Goal: Task Accomplishment & Management: Manage account settings

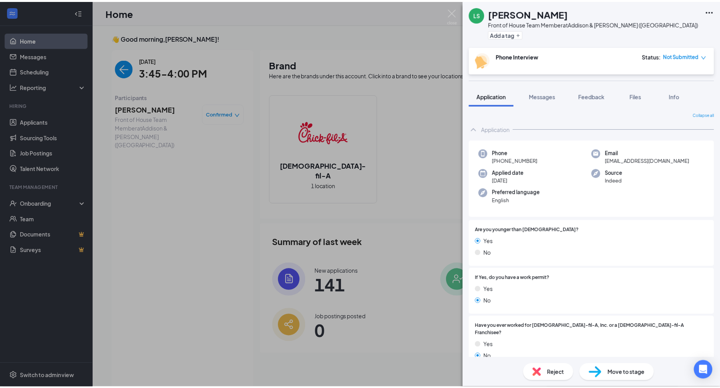
scroll to position [11, 0]
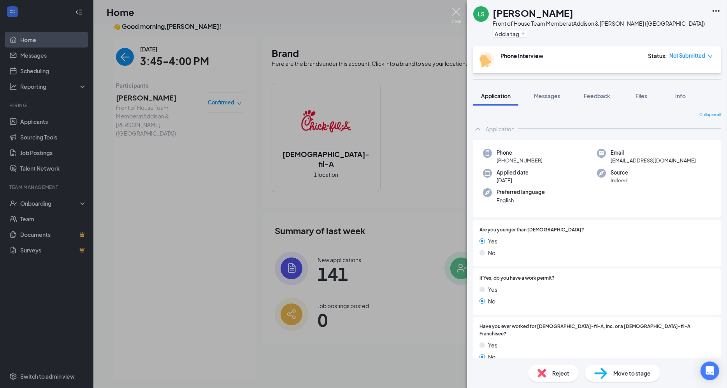
click at [460, 12] on img at bounding box center [456, 15] width 10 height 15
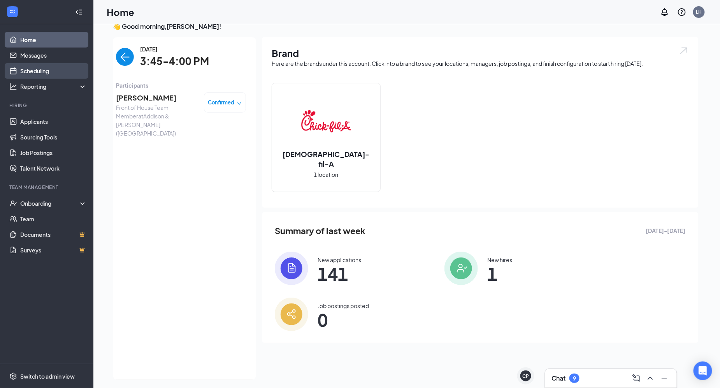
click at [58, 74] on link "Scheduling" at bounding box center [53, 71] width 67 height 16
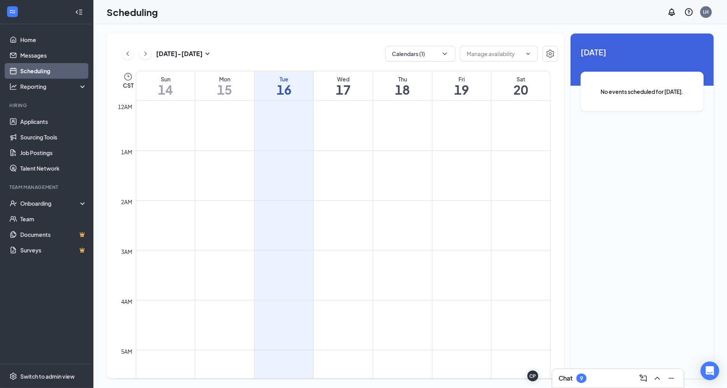
scroll to position [382, 0]
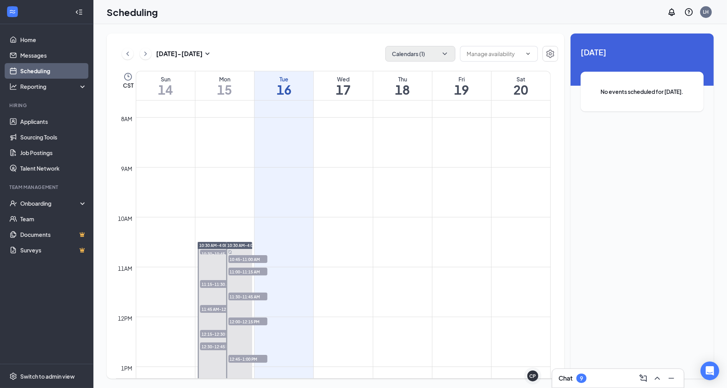
click at [429, 53] on button "Calendars (1)" at bounding box center [420, 54] width 70 height 16
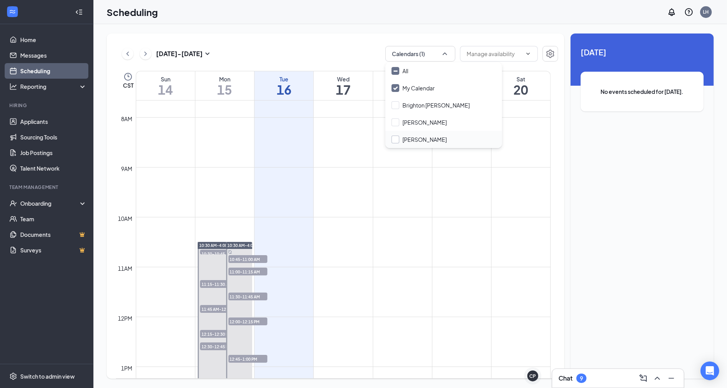
click at [396, 140] on div at bounding box center [395, 139] width 8 height 8
click at [396, 140] on input "[PERSON_NAME]" at bounding box center [418, 139] width 55 height 8
click at [396, 138] on div at bounding box center [395, 139] width 8 height 8
click at [396, 138] on input "[PERSON_NAME]" at bounding box center [418, 139] width 55 height 8
click at [396, 136] on div at bounding box center [395, 139] width 8 height 8
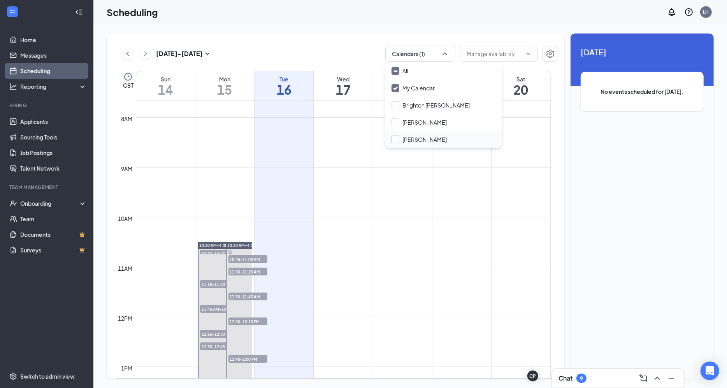
click at [396, 136] on input "[PERSON_NAME]" at bounding box center [418, 139] width 55 height 8
click at [396, 136] on div at bounding box center [395, 139] width 8 height 8
click at [396, 136] on input "[PERSON_NAME]" at bounding box center [418, 139] width 55 height 8
click at [414, 140] on div "[PERSON_NAME]" at bounding box center [424, 139] width 44 height 8
click at [414, 140] on input "[PERSON_NAME]" at bounding box center [418, 139] width 55 height 8
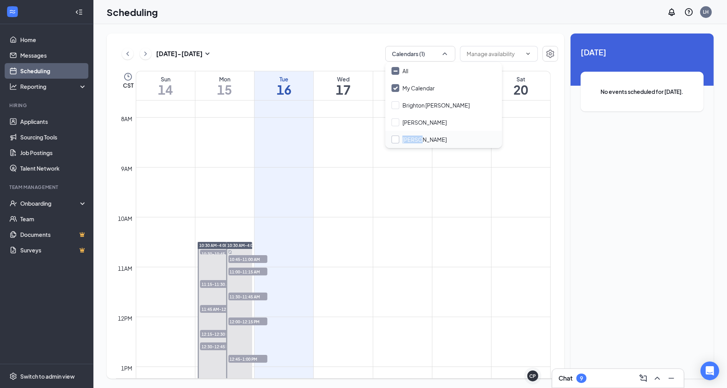
click at [414, 140] on div "[PERSON_NAME]" at bounding box center [424, 139] width 44 height 8
click at [414, 140] on input "[PERSON_NAME]" at bounding box center [418, 139] width 55 height 8
click at [414, 140] on div "[PERSON_NAME]" at bounding box center [424, 139] width 44 height 8
click at [414, 140] on input "[PERSON_NAME]" at bounding box center [418, 139] width 55 height 8
click at [392, 140] on div at bounding box center [395, 139] width 8 height 8
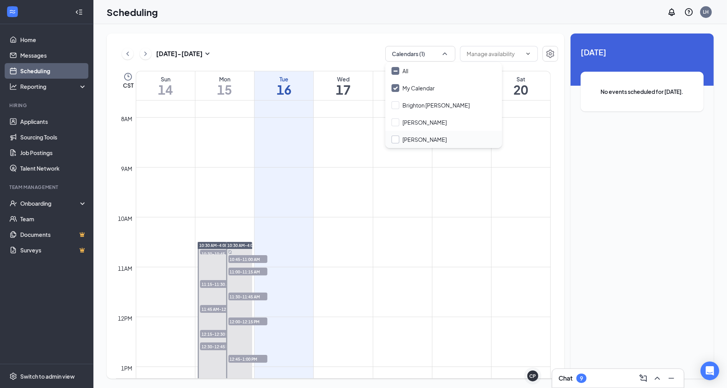
click at [392, 140] on input "[PERSON_NAME]" at bounding box center [418, 139] width 55 height 8
click at [392, 140] on div at bounding box center [395, 139] width 8 height 8
click at [392, 140] on input "[PERSON_NAME]" at bounding box center [418, 139] width 55 height 8
click at [392, 140] on div at bounding box center [395, 139] width 8 height 8
click at [392, 140] on input "[PERSON_NAME]" at bounding box center [418, 139] width 55 height 8
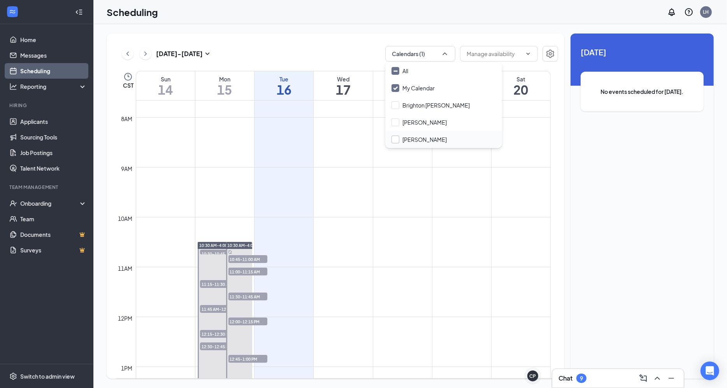
click at [392, 140] on div at bounding box center [395, 139] width 8 height 8
click at [392, 140] on input "[PERSON_NAME]" at bounding box center [418, 139] width 55 height 8
click at [392, 140] on div at bounding box center [395, 139] width 8 height 8
click at [392, 140] on input "[PERSON_NAME]" at bounding box center [418, 139] width 55 height 8
click at [392, 140] on div at bounding box center [395, 139] width 8 height 8
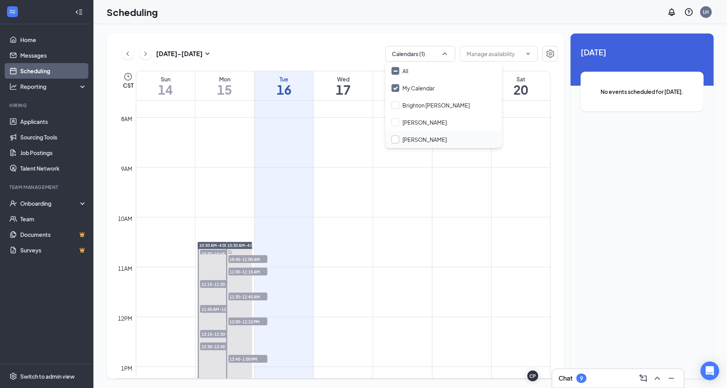
click at [392, 140] on input "[PERSON_NAME]" at bounding box center [418, 139] width 55 height 8
click at [392, 140] on div at bounding box center [395, 139] width 8 height 8
click at [392, 140] on input "[PERSON_NAME]" at bounding box center [418, 139] width 55 height 8
click at [392, 140] on div at bounding box center [395, 139] width 8 height 8
click at [392, 140] on input "[PERSON_NAME]" at bounding box center [418, 139] width 55 height 8
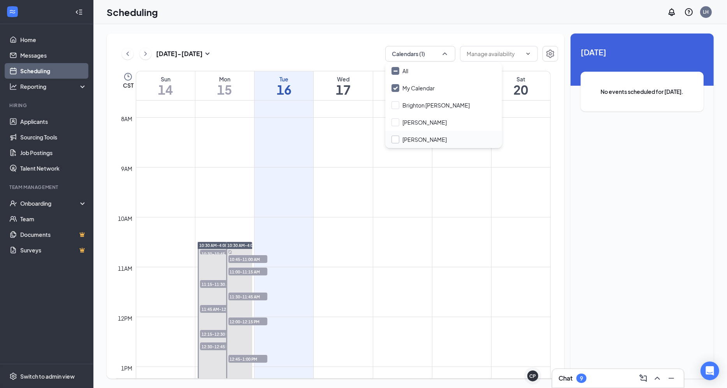
click at [392, 140] on div at bounding box center [395, 139] width 8 height 8
click at [392, 140] on input "[PERSON_NAME]" at bounding box center [418, 139] width 55 height 8
click at [462, 29] on div "[DATE] - [DATE] Calendars (1) CST Sun 14 Mon 15 Tue 16 Wed 17 Thu 18 Fri 19 Sat…" at bounding box center [409, 205] width 633 height 363
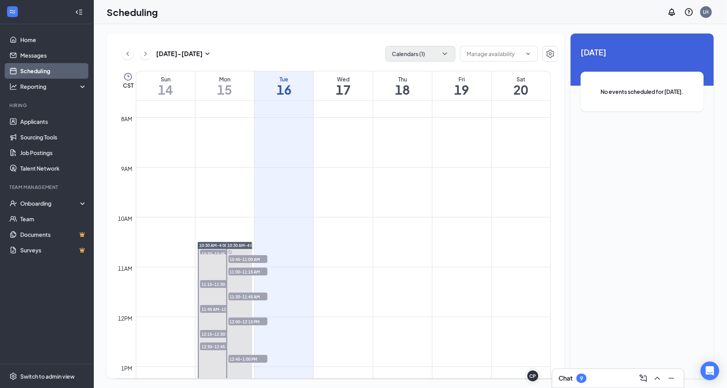
click at [440, 56] on button "Calendars (1)" at bounding box center [420, 54] width 70 height 16
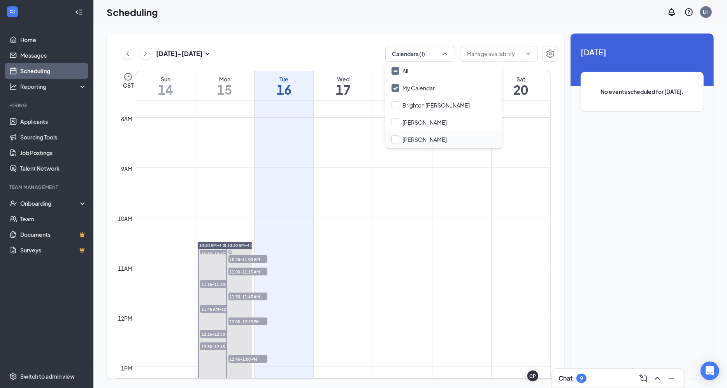
click at [397, 143] on div at bounding box center [395, 139] width 8 height 8
click at [397, 143] on input "[PERSON_NAME]" at bounding box center [418, 139] width 55 height 8
click at [397, 143] on div at bounding box center [395, 139] width 8 height 8
click at [397, 143] on input "[PERSON_NAME]" at bounding box center [418, 139] width 55 height 8
click at [395, 139] on input "[PERSON_NAME]" at bounding box center [418, 139] width 55 height 8
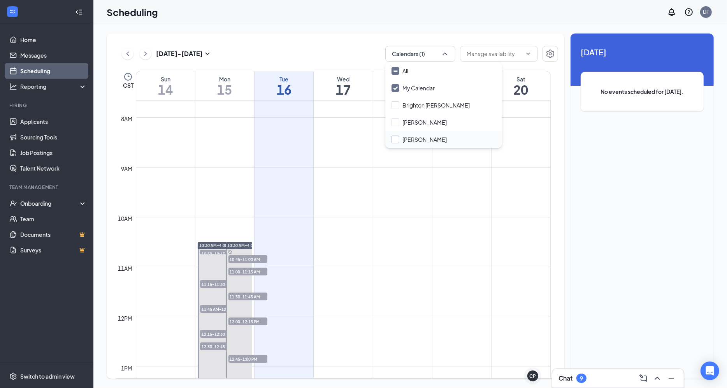
checkbox input "true"
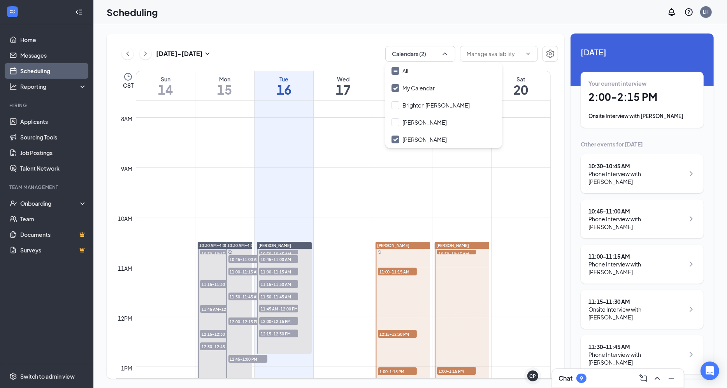
click at [365, 33] on div "[DATE] - [DATE] Calendars (2) CST Sun 14 Mon 15 Tue 16 Wed 17 Thu 18 Fri 19 Sat…" at bounding box center [336, 205] width 458 height 345
click at [639, 96] on h1 "2:00 - 2:15 PM" at bounding box center [641, 96] width 107 height 13
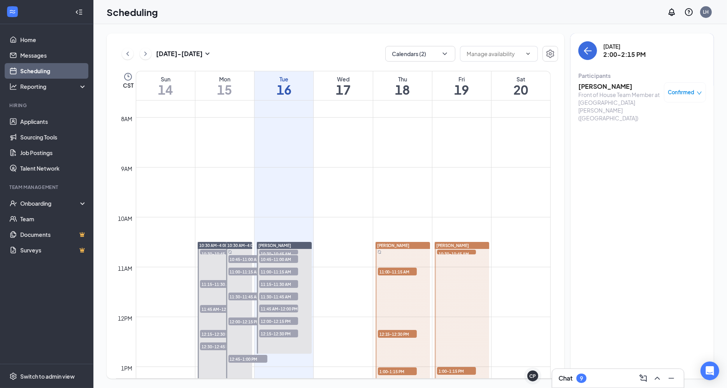
click at [596, 86] on h3 "[PERSON_NAME]" at bounding box center [619, 86] width 82 height 9
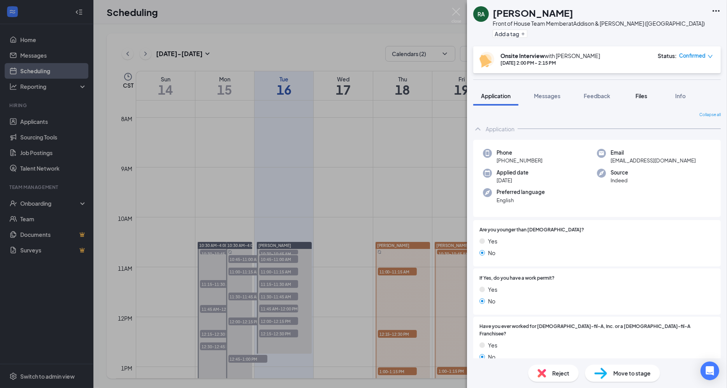
click at [648, 89] on button "Files" at bounding box center [641, 95] width 31 height 19
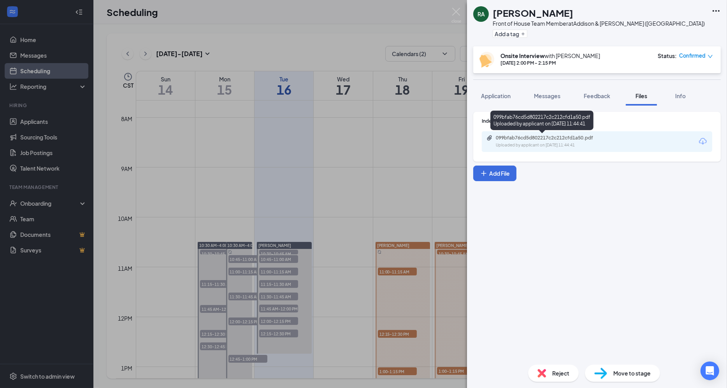
click at [567, 144] on div "Uploaded by applicant on [DATE] 11:44:41" at bounding box center [554, 145] width 117 height 6
click at [594, 99] on div "Feedback" at bounding box center [597, 96] width 26 height 8
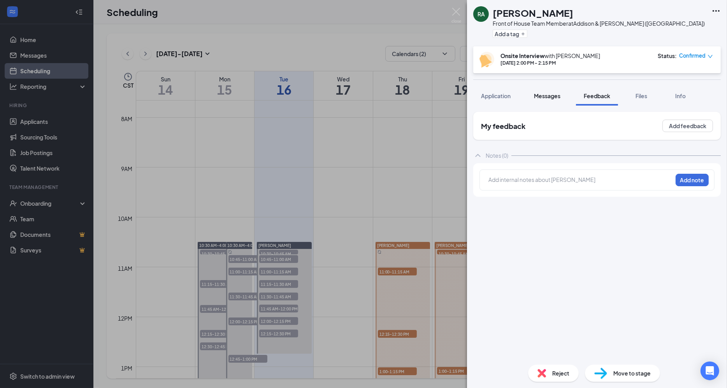
click at [549, 97] on span "Messages" at bounding box center [547, 95] width 26 height 7
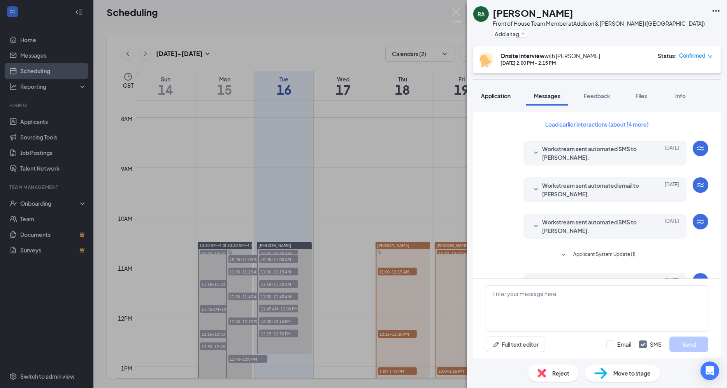
scroll to position [203, 0]
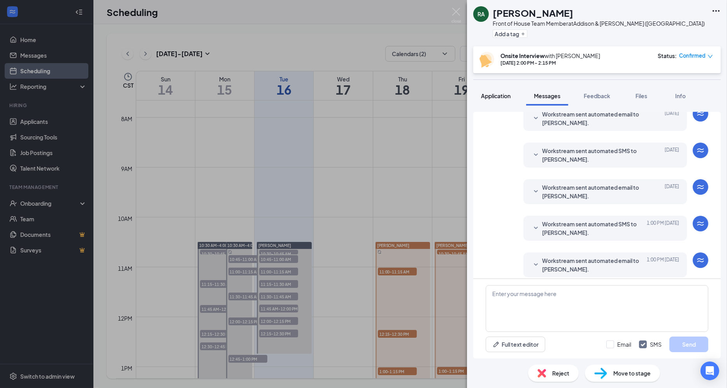
click at [507, 100] on button "Application" at bounding box center [495, 95] width 45 height 19
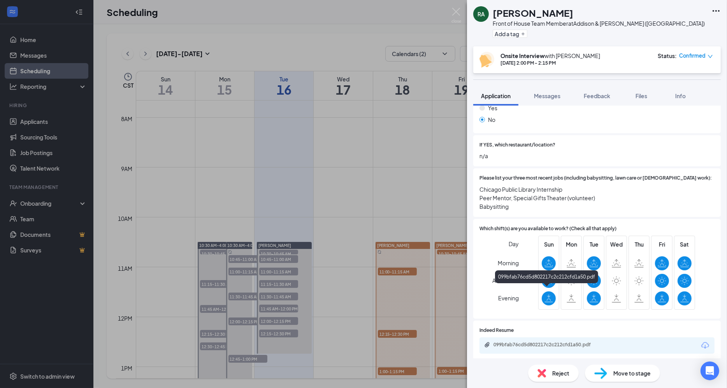
scroll to position [219, 0]
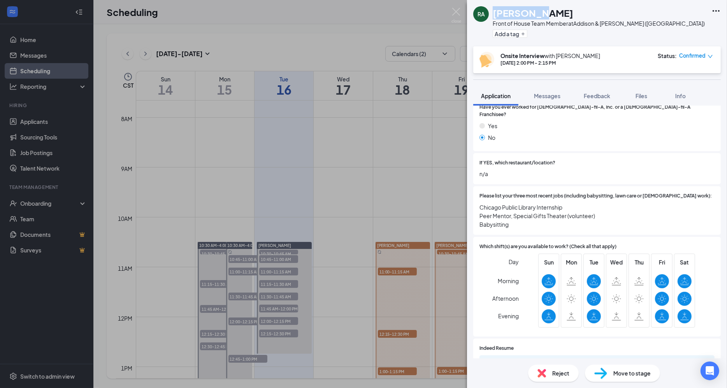
drag, startPoint x: 536, startPoint y: 11, endPoint x: 493, endPoint y: 9, distance: 42.5
click at [493, 9] on div "[PERSON_NAME]" at bounding box center [599, 12] width 212 height 13
copy h1 "[PERSON_NAME]"
click at [551, 370] on div "Reject" at bounding box center [553, 372] width 51 height 17
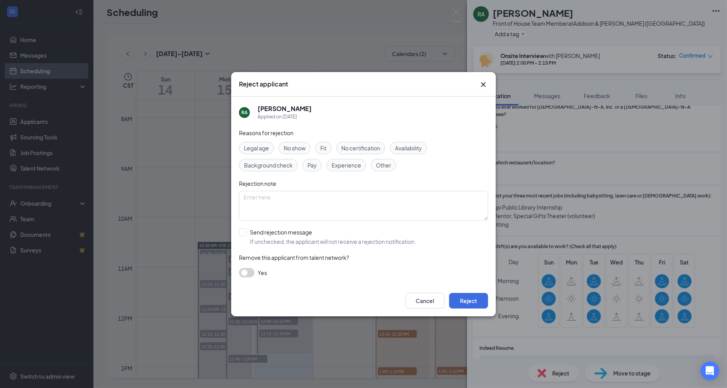
click at [324, 146] on span "Fit" at bounding box center [323, 148] width 6 height 9
click at [471, 298] on button "Reject" at bounding box center [468, 301] width 39 height 16
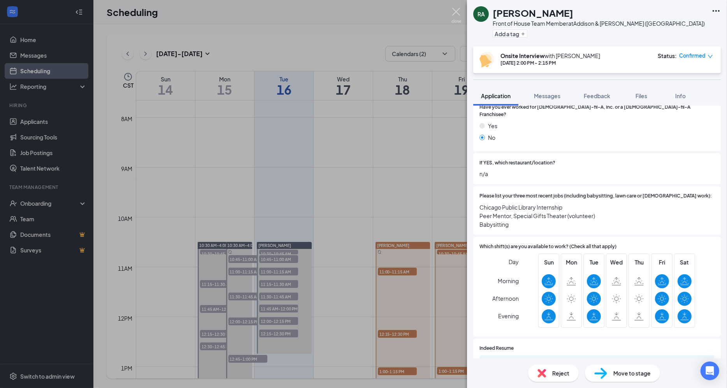
click at [460, 13] on img at bounding box center [456, 15] width 10 height 15
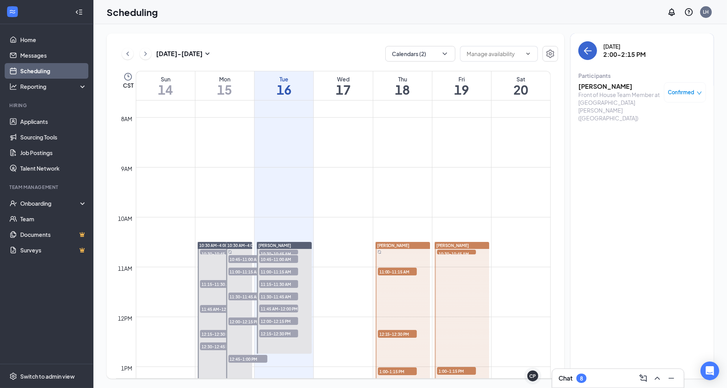
click at [593, 53] on button "back-button" at bounding box center [587, 50] width 19 height 19
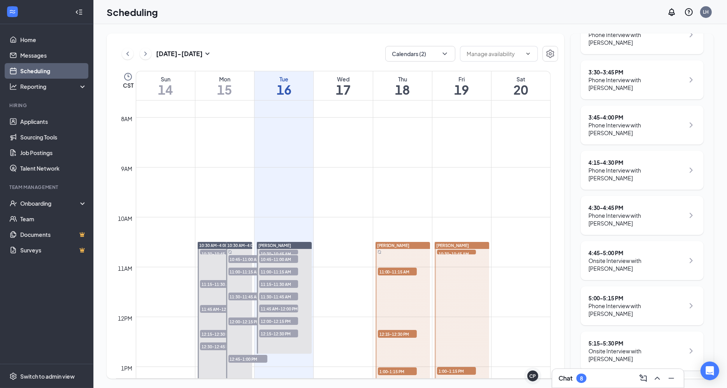
scroll to position [673, 0]
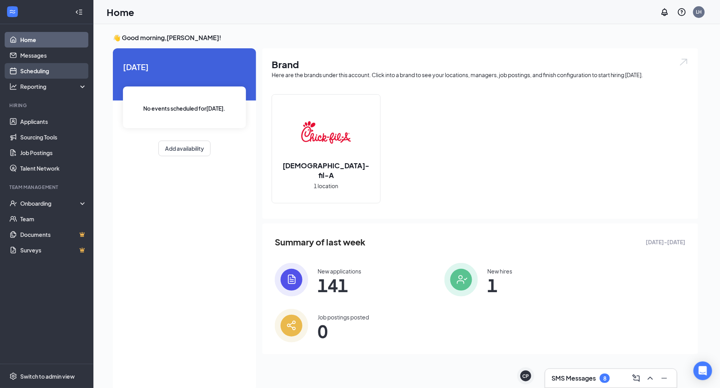
click at [47, 71] on link "Scheduling" at bounding box center [53, 71] width 67 height 16
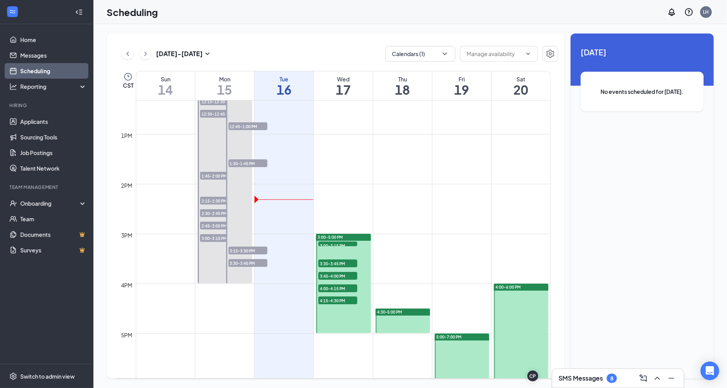
scroll to position [611, 0]
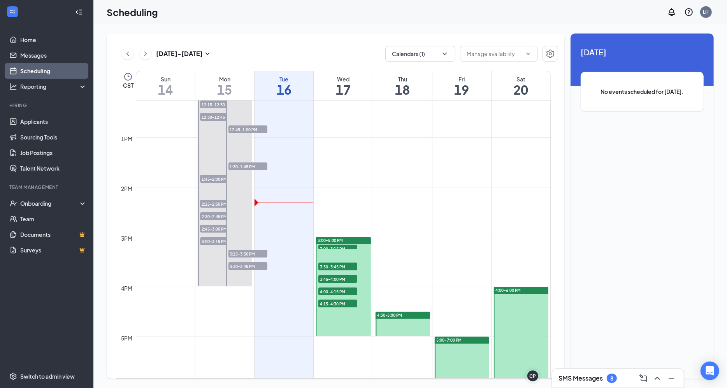
click at [344, 247] on span "3:00-3:15 PM" at bounding box center [337, 248] width 39 height 8
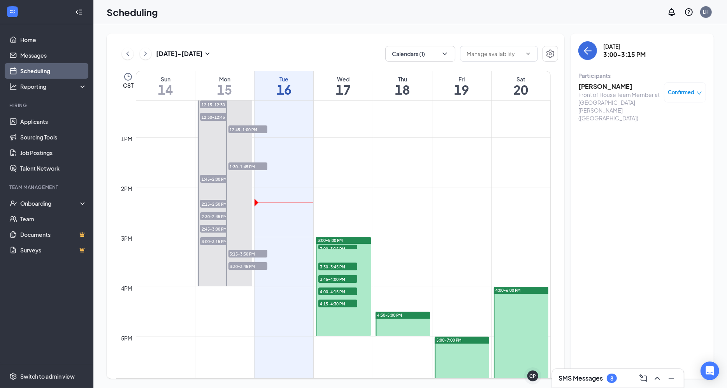
click at [620, 95] on div "Front of House Team Member at [GEOGRAPHIC_DATA][PERSON_NAME] ([GEOGRAPHIC_DATA])" at bounding box center [619, 106] width 82 height 31
click at [605, 86] on h3 "Mia Purnell" at bounding box center [619, 86] width 82 height 9
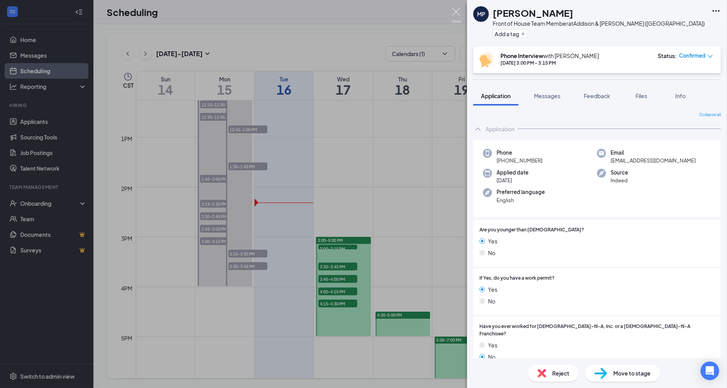
click at [454, 16] on img at bounding box center [456, 15] width 10 height 15
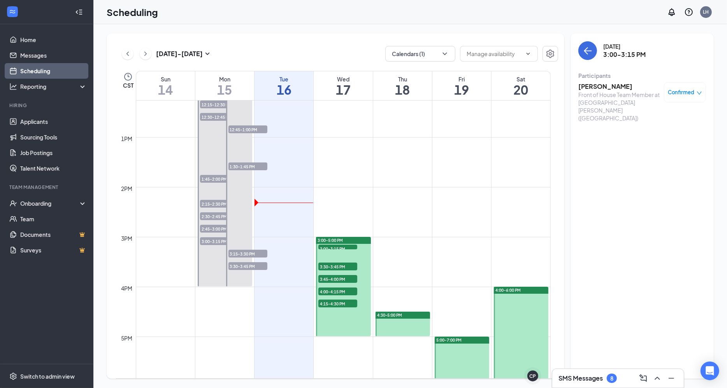
click at [344, 264] on span "3:30-3:45 PM" at bounding box center [337, 266] width 39 height 8
click at [590, 88] on h3 "Tiffani Rush" at bounding box center [619, 86] width 82 height 9
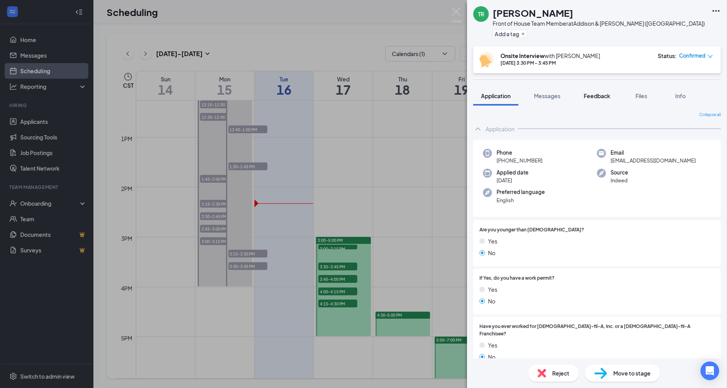
click at [598, 94] on span "Feedback" at bounding box center [597, 95] width 26 height 7
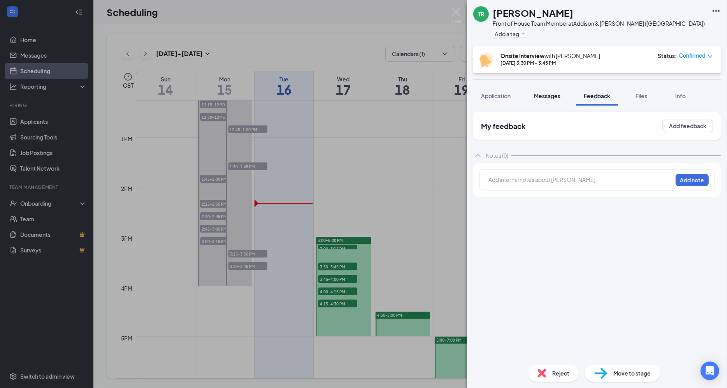
click at [555, 96] on span "Messages" at bounding box center [547, 95] width 26 height 7
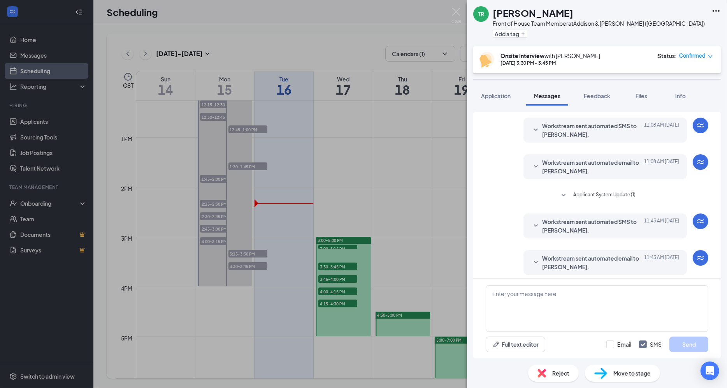
scroll to position [141, 0]
click at [641, 92] on span "Files" at bounding box center [641, 95] width 12 height 7
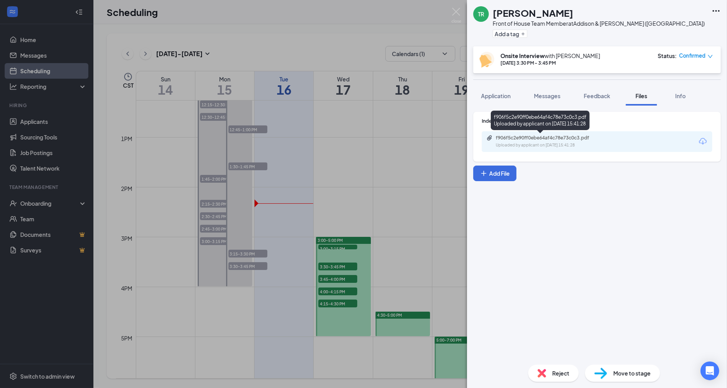
click at [601, 142] on div "Uploaded by applicant on Aug 30, 2025 at 15:41:28" at bounding box center [554, 145] width 117 height 6
click at [493, 93] on span "Application" at bounding box center [496, 95] width 30 height 7
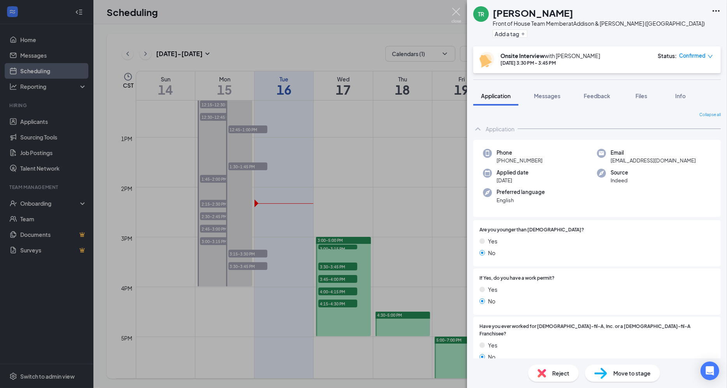
click at [460, 14] on img at bounding box center [456, 15] width 10 height 15
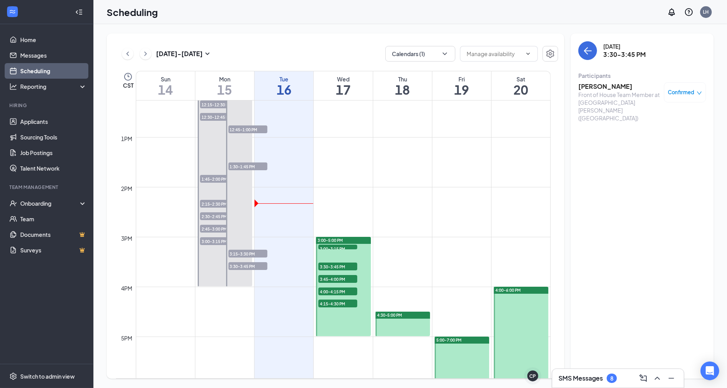
click at [342, 275] on span "3:45-4:00 PM" at bounding box center [337, 279] width 39 height 8
click at [610, 87] on h3 "[PERSON_NAME]" at bounding box center [619, 86] width 82 height 9
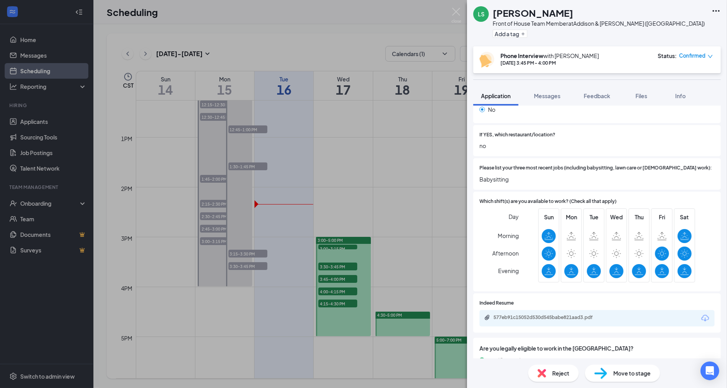
scroll to position [253, 0]
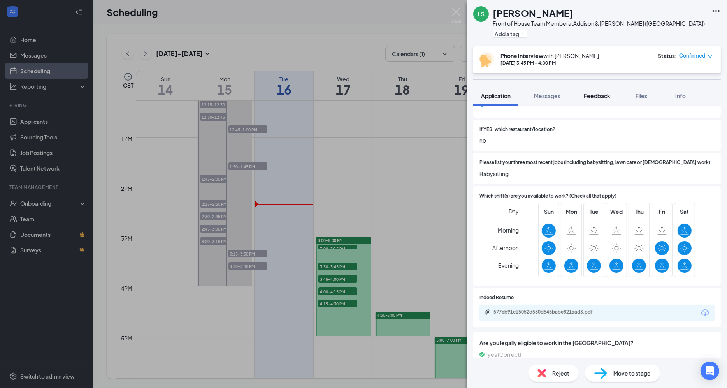
click at [605, 94] on span "Feedback" at bounding box center [597, 95] width 26 height 7
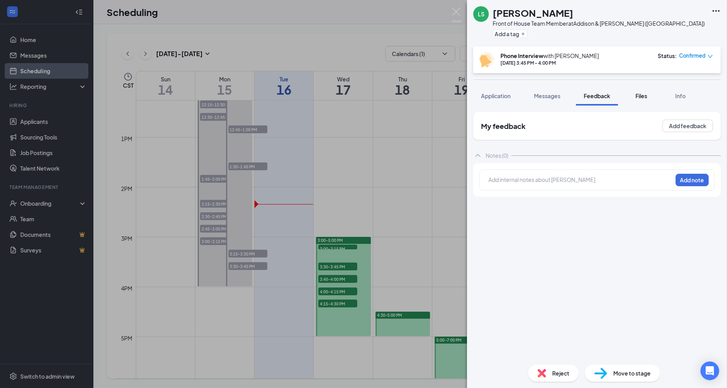
click at [644, 100] on button "Files" at bounding box center [641, 95] width 31 height 19
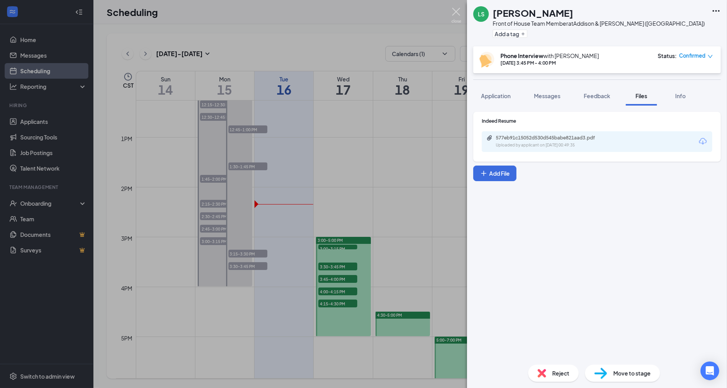
click at [458, 15] on img at bounding box center [456, 15] width 10 height 15
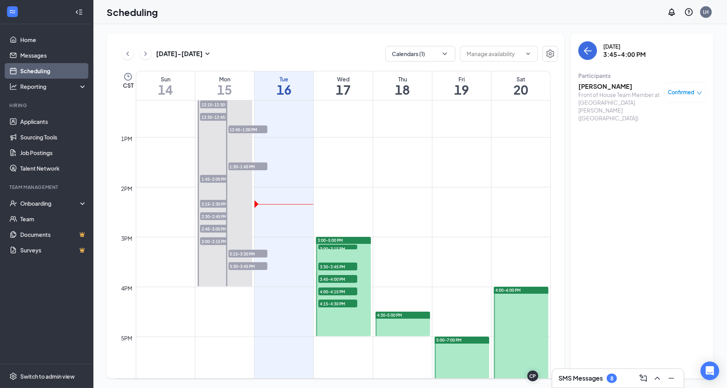
click at [348, 289] on span "4:00-4:15 PM" at bounding box center [337, 291] width 39 height 8
click at [614, 89] on h3 "Omar Echeverria" at bounding box center [619, 86] width 82 height 9
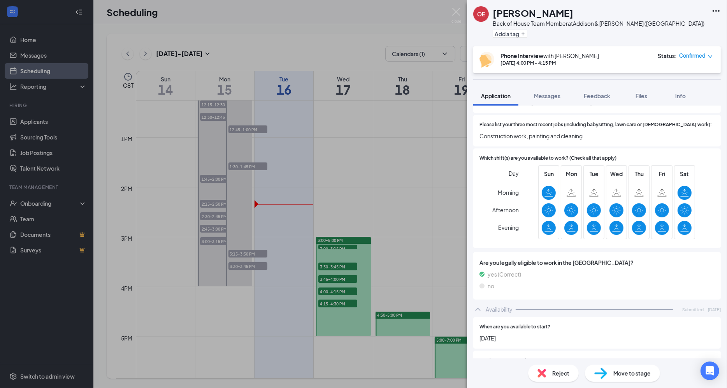
scroll to position [311, 0]
click at [458, 14] on img at bounding box center [456, 15] width 10 height 15
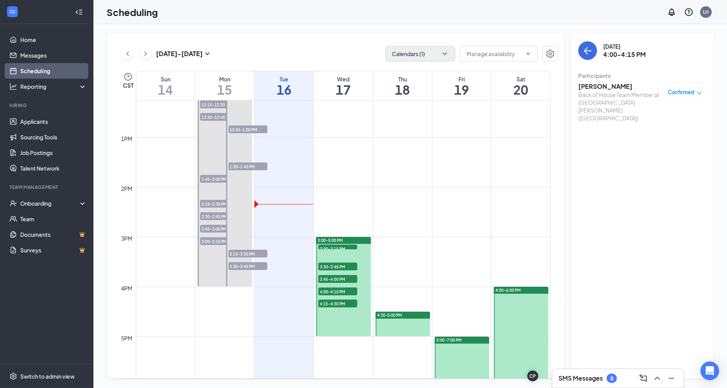
click at [428, 56] on button "Calendars (1)" at bounding box center [420, 54] width 70 height 16
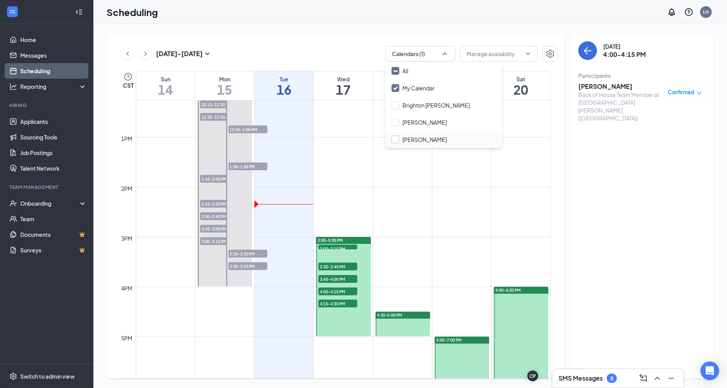
click at [396, 139] on div at bounding box center [395, 139] width 8 height 8
click at [396, 139] on input "[PERSON_NAME]" at bounding box center [418, 139] width 55 height 8
click at [395, 138] on input "[PERSON_NAME]" at bounding box center [418, 139] width 55 height 8
checkbox input "true"
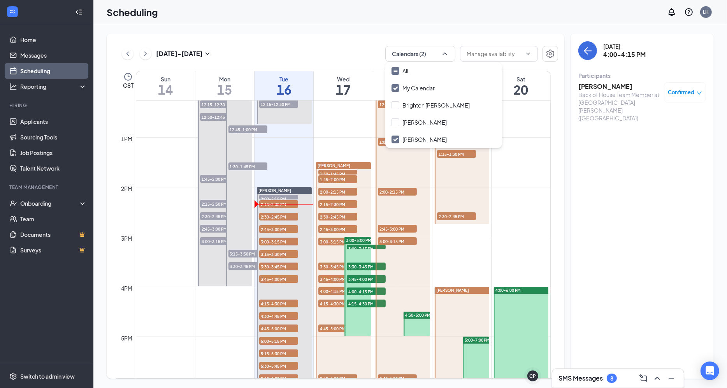
click at [347, 54] on div "Sep 14 - Sep 20 Calendars (2)" at bounding box center [337, 54] width 442 height 16
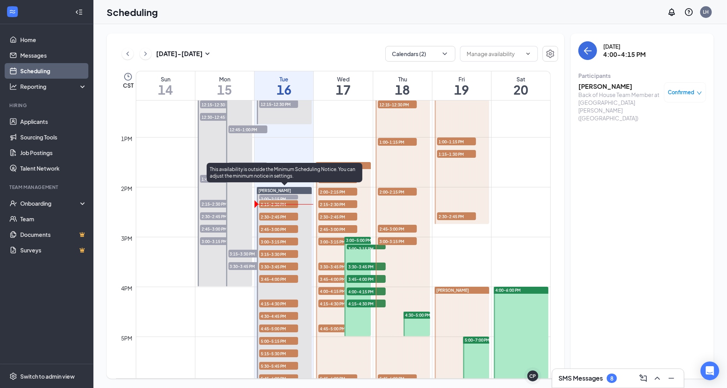
click at [282, 215] on span "2:30-2:45 PM" at bounding box center [278, 216] width 39 height 8
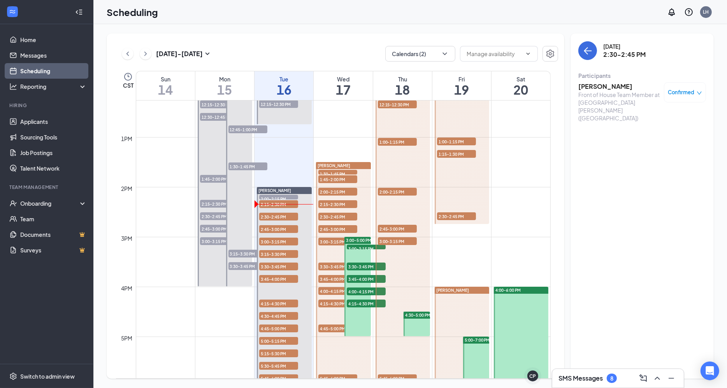
click at [603, 85] on h3 "Jazmine Ruth" at bounding box center [619, 86] width 82 height 9
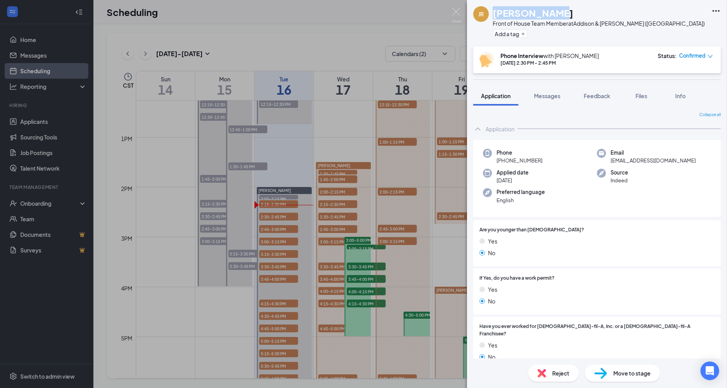
drag, startPoint x: 494, startPoint y: 12, endPoint x: 552, endPoint y: 15, distance: 58.0
click at [552, 15] on div "Jazmine Ruth" at bounding box center [599, 12] width 212 height 13
copy h1 "Jazmine Ruth"
click at [457, 11] on img at bounding box center [456, 15] width 10 height 15
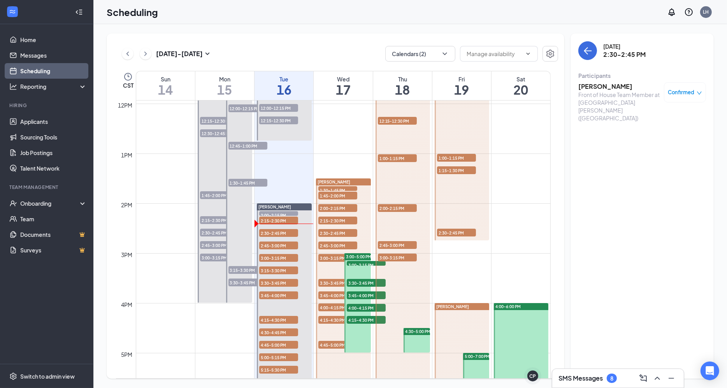
scroll to position [574, 0]
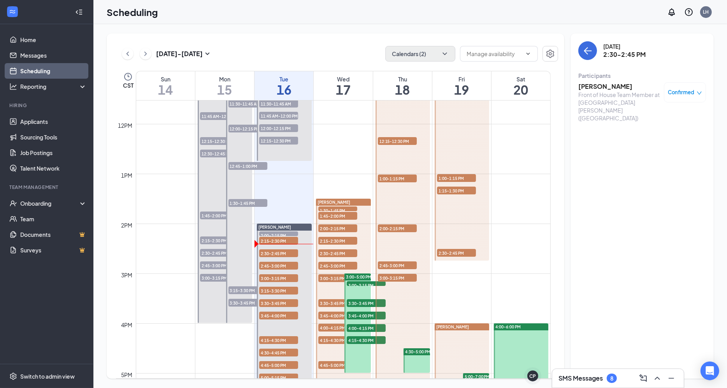
click at [444, 56] on icon "ChevronDown" at bounding box center [445, 54] width 8 height 8
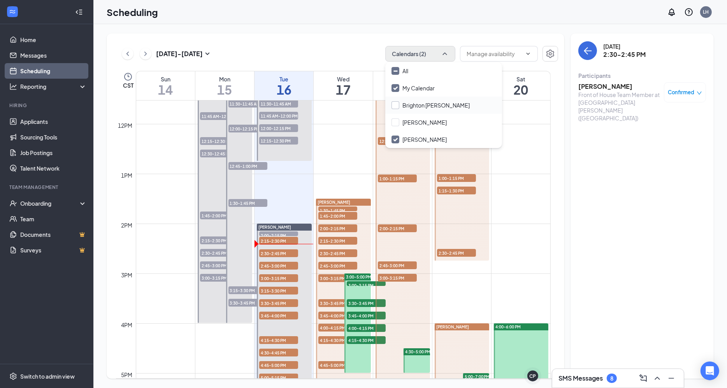
click at [394, 107] on div at bounding box center [395, 105] width 8 height 8
click at [394, 107] on input "Brighton [PERSON_NAME]" at bounding box center [430, 105] width 78 height 8
click at [395, 105] on div at bounding box center [395, 105] width 8 height 8
click at [395, 105] on input "Brighton [PERSON_NAME]" at bounding box center [430, 105] width 78 height 8
click at [396, 104] on div at bounding box center [395, 105] width 8 height 8
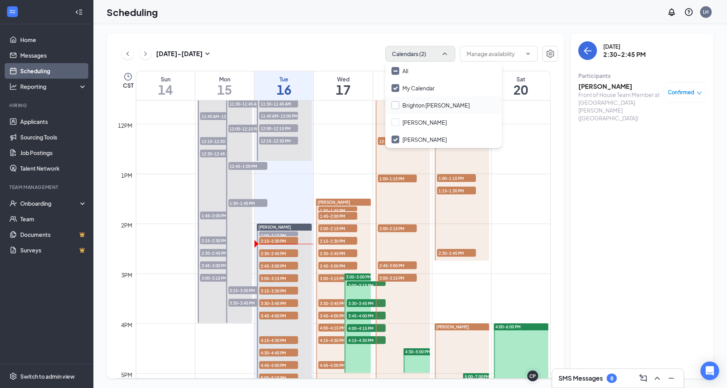
click at [396, 104] on input "Brighton [PERSON_NAME]" at bounding box center [430, 105] width 78 height 8
click at [396, 104] on div at bounding box center [395, 105] width 8 height 8
click at [396, 104] on input "Brighton [PERSON_NAME]" at bounding box center [430, 105] width 78 height 8
click at [396, 105] on div at bounding box center [395, 105] width 8 height 8
click at [396, 105] on input "Brighton [PERSON_NAME]" at bounding box center [430, 105] width 78 height 8
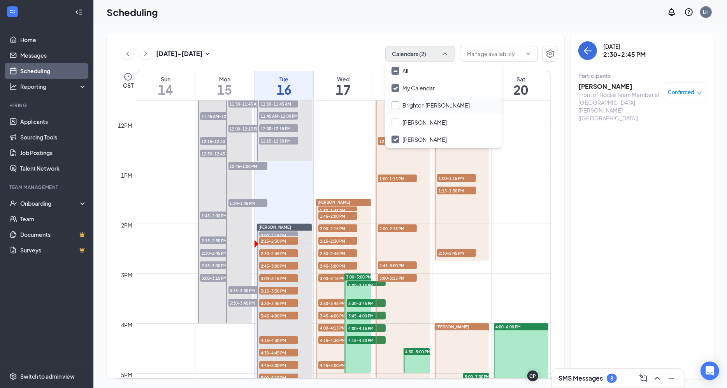
checkbox input "false"
click at [414, 27] on div "[DATE] - [DATE] Calendars (2) CST Sun 14 Mon 15 Tue 16 Wed 17 Thu 18 Fri 19 Sat…" at bounding box center [409, 205] width 633 height 363
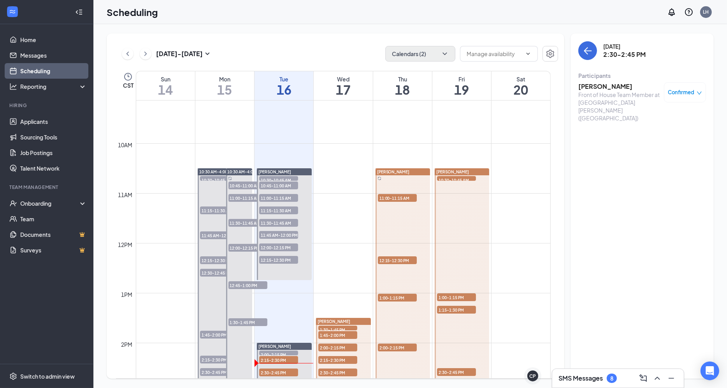
scroll to position [458, 0]
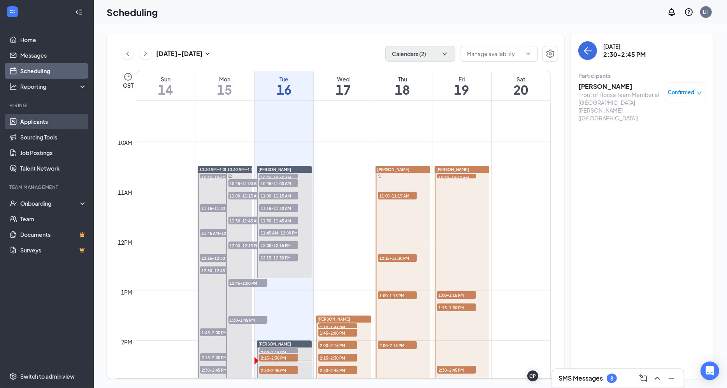
click at [32, 121] on link "Applicants" at bounding box center [53, 122] width 67 height 16
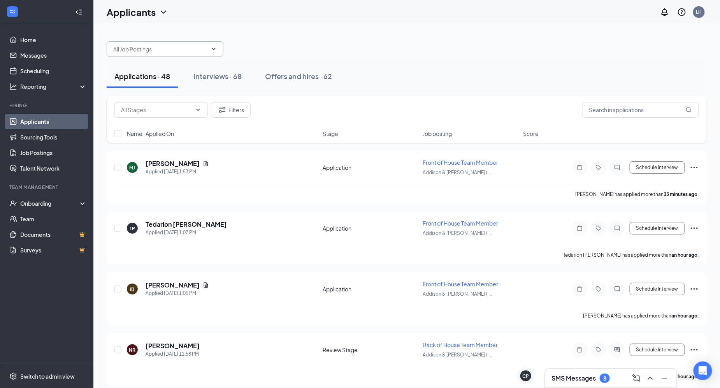
click at [186, 52] on input "text" at bounding box center [160, 49] width 94 height 9
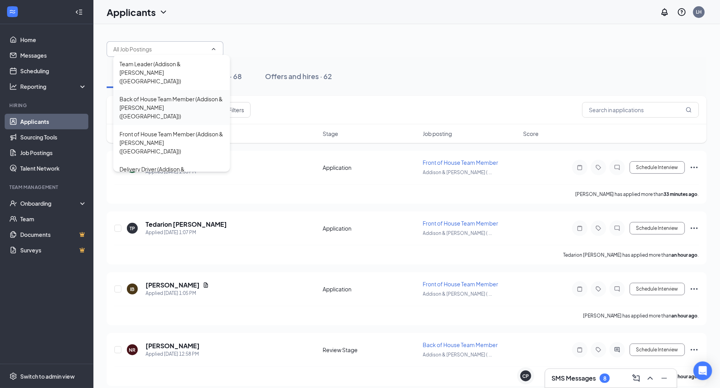
click at [159, 95] on div "Back of House Team Member (Addison & Elston (IL))" at bounding box center [171, 108] width 104 height 26
type input "Back of House Team Member (Addison & Elston (IL))"
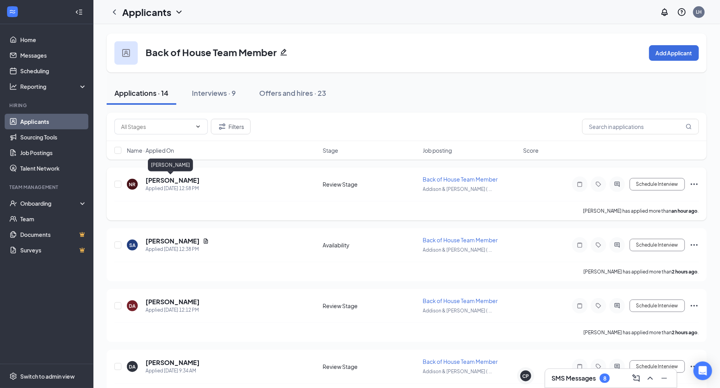
click at [165, 182] on h5 "Nathan Rivera" at bounding box center [173, 180] width 54 height 9
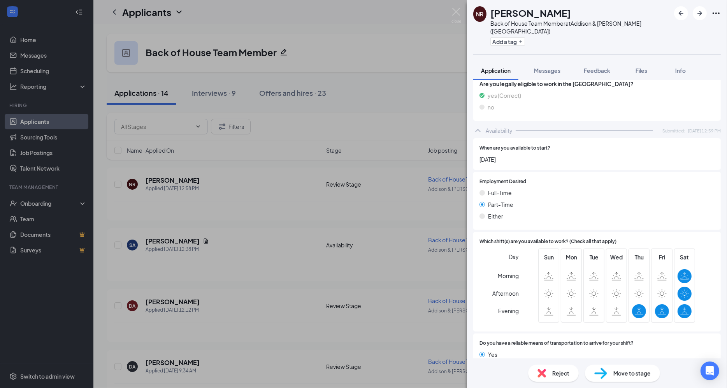
scroll to position [452, 0]
click at [562, 365] on div "Reject" at bounding box center [553, 372] width 51 height 17
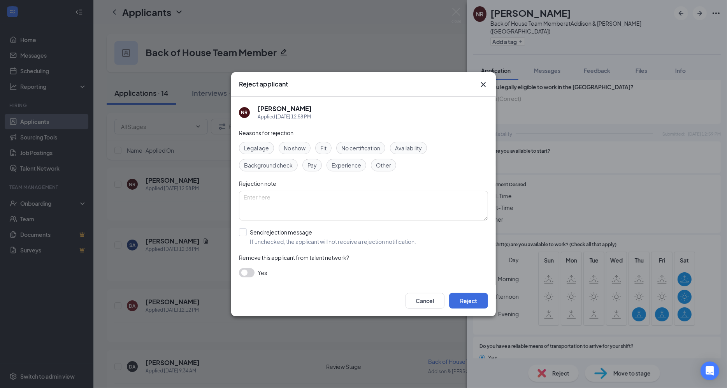
click at [409, 147] on span "Availability" at bounding box center [408, 148] width 27 height 9
click at [466, 295] on button "Reject" at bounding box center [468, 301] width 39 height 16
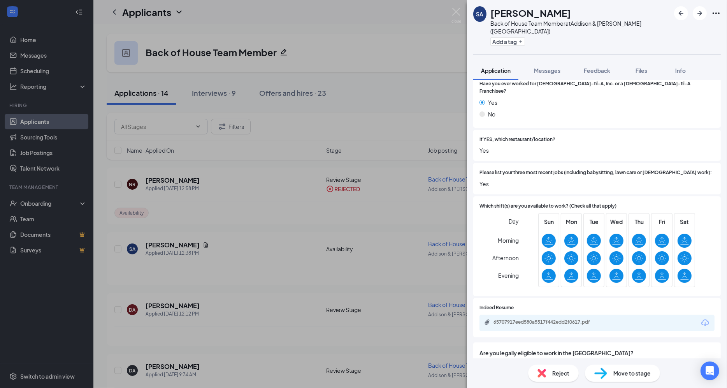
scroll to position [218, 0]
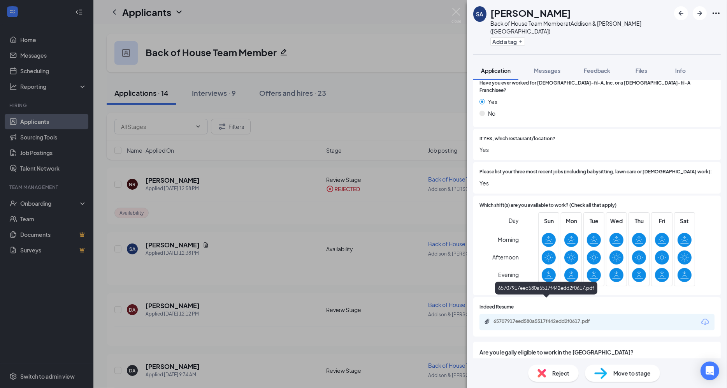
click at [585, 318] on div "65707917eed580a5517f442edd2f0617.pdf" at bounding box center [547, 321] width 109 height 6
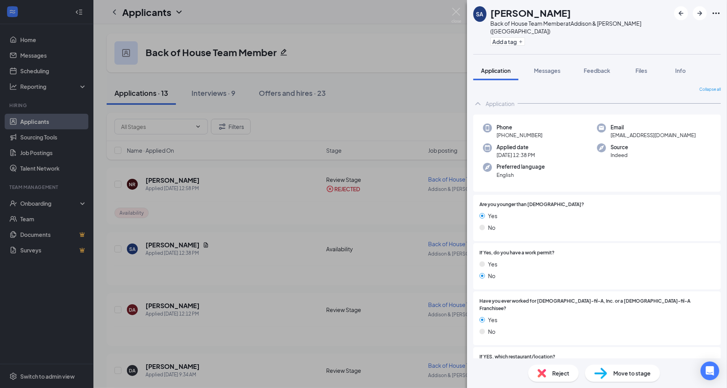
scroll to position [218, 0]
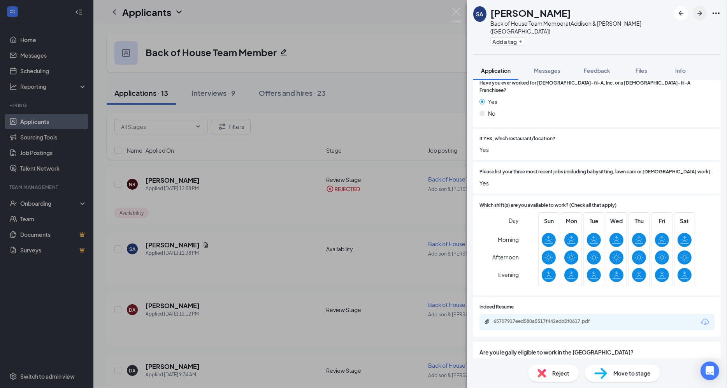
click at [701, 17] on icon "ArrowRight" at bounding box center [699, 13] width 9 height 9
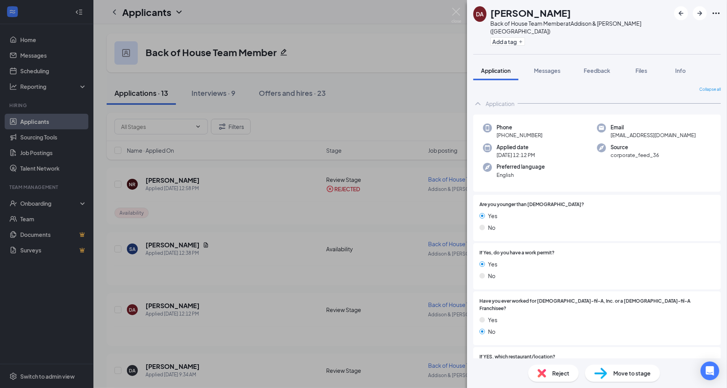
click at [609, 370] on div "Move to stage" at bounding box center [622, 372] width 75 height 17
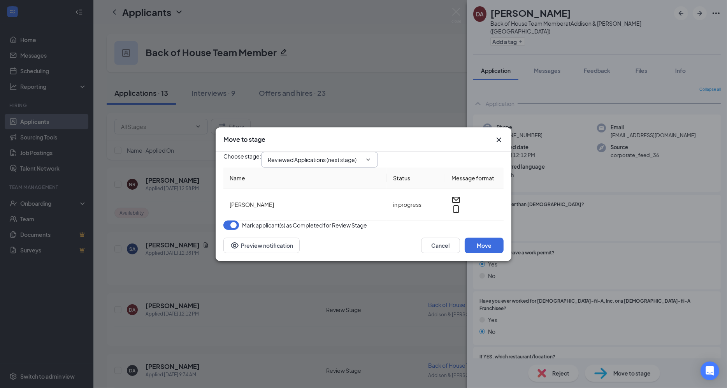
click at [371, 156] on icon "ChevronDown" at bounding box center [368, 159] width 6 height 6
click at [374, 152] on span "Reviewed Applications (next stage)" at bounding box center [319, 160] width 117 height 16
click at [371, 156] on icon "ChevronDown" at bounding box center [368, 159] width 6 height 6
click at [354, 155] on input "Reviewed Applications (next stage)" at bounding box center [315, 159] width 94 height 9
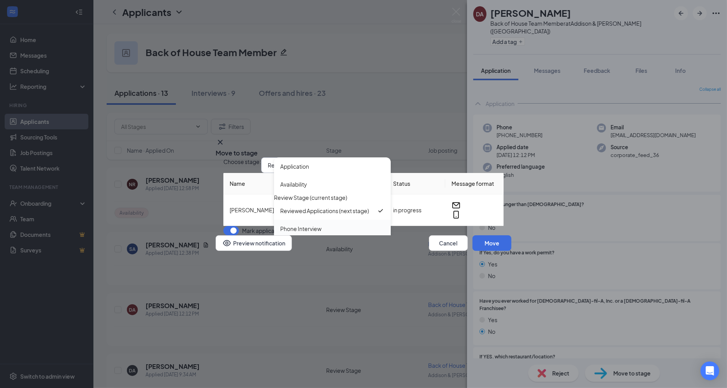
click at [319, 224] on div "Phone Interview" at bounding box center [300, 228] width 41 height 9
type input "Phone Interview"
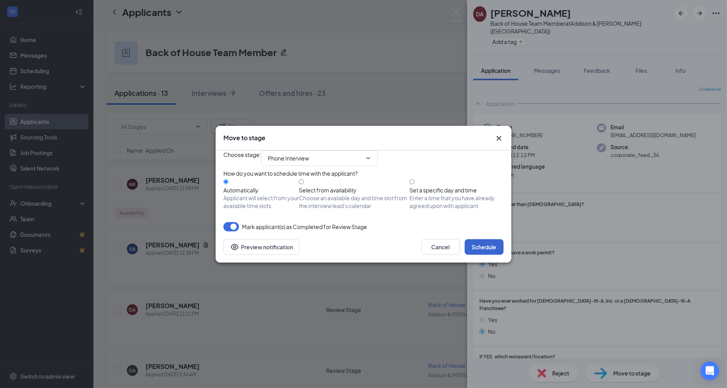
click at [483, 254] on button "Schedule" at bounding box center [484, 247] width 39 height 16
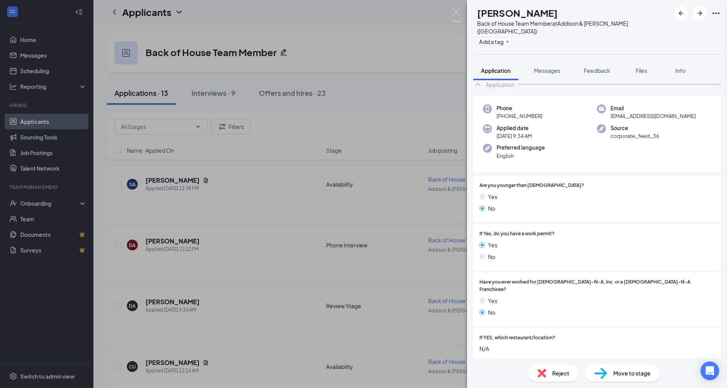
scroll to position [19, 0]
click at [599, 373] on img at bounding box center [600, 372] width 13 height 11
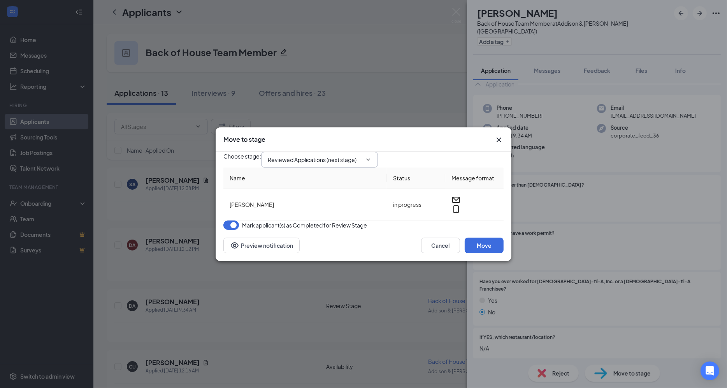
click at [362, 155] on input "Reviewed Applications (next stage)" at bounding box center [315, 159] width 94 height 9
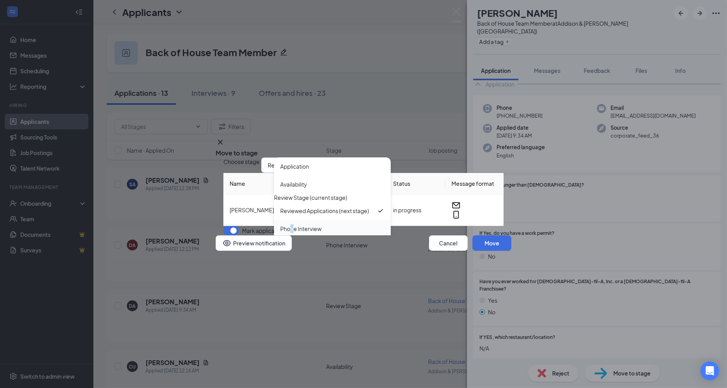
click at [292, 227] on div "Phone Interview" at bounding box center [300, 228] width 41 height 9
type input "Phone Interview"
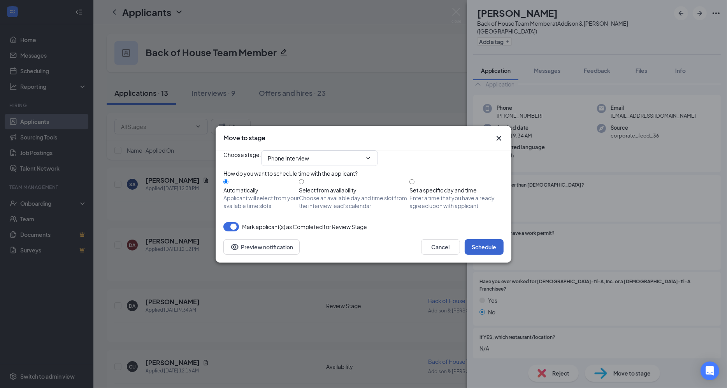
click at [488, 254] on button "Schedule" at bounding box center [484, 247] width 39 height 16
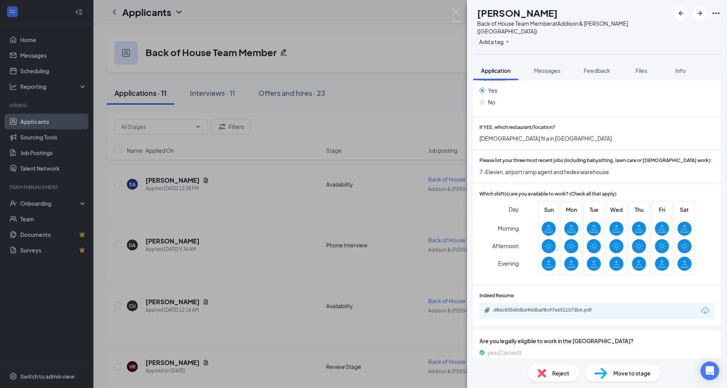
scroll to position [242, 0]
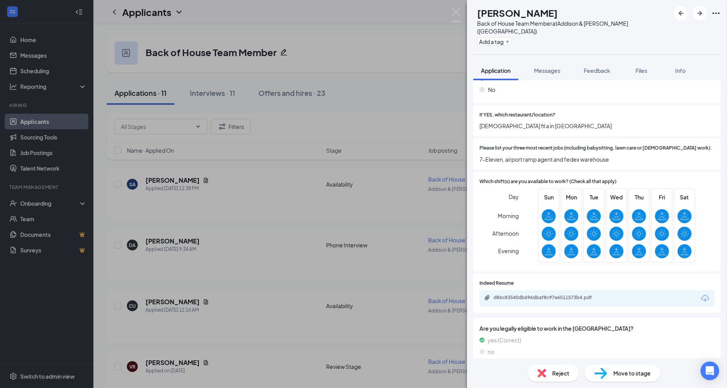
click at [566, 291] on div "d86c83540db696dbaf8c97e6511573b4.pdf" at bounding box center [596, 298] width 235 height 16
click at [572, 294] on div "d86c83540db696dbaf8c97e6511573b4.pdf" at bounding box center [547, 297] width 126 height 6
click at [605, 376] on img at bounding box center [600, 372] width 13 height 11
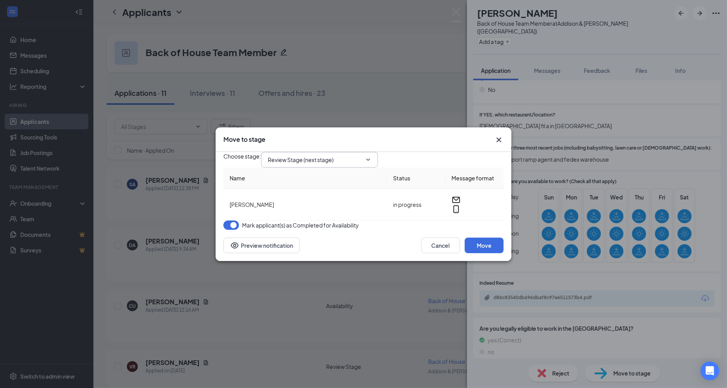
click at [361, 158] on input "Review Stage (next stage)" at bounding box center [315, 159] width 94 height 9
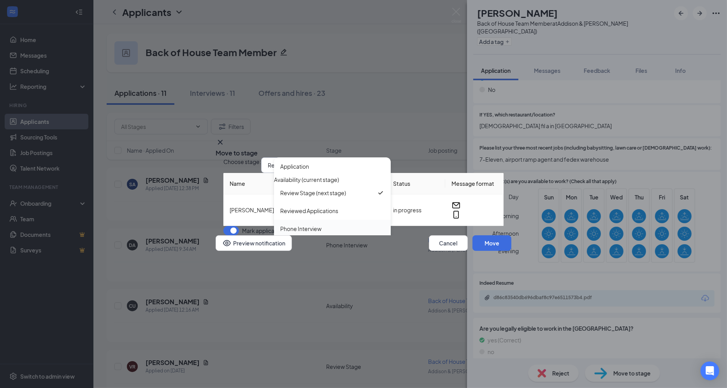
click at [310, 222] on div "Phone Interview" at bounding box center [332, 228] width 117 height 18
type input "Phone Interview"
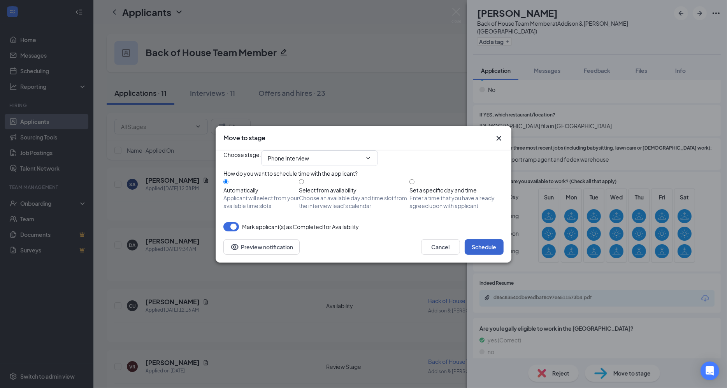
click at [492, 254] on button "Schedule" at bounding box center [484, 247] width 39 height 16
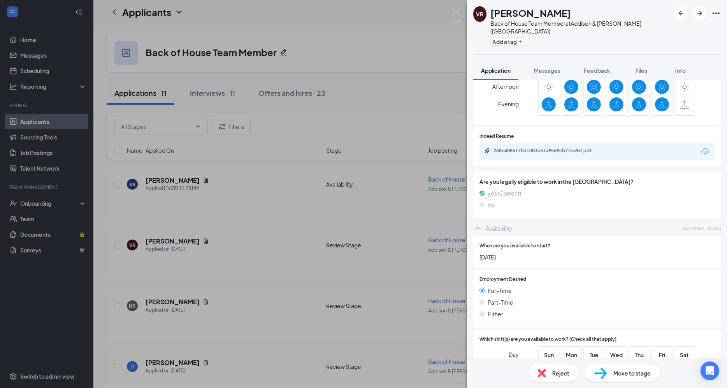
scroll to position [429, 0]
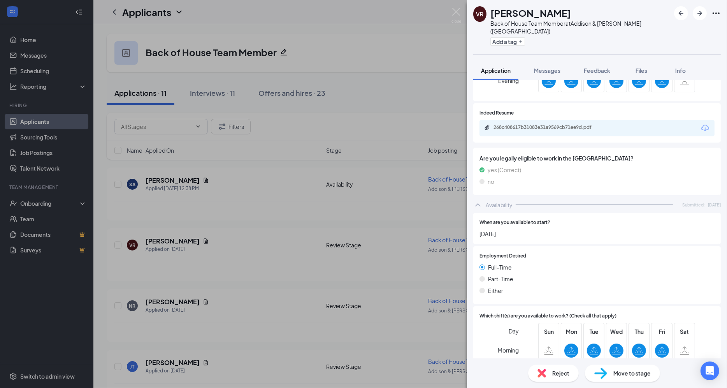
click at [555, 370] on span "Reject" at bounding box center [560, 372] width 17 height 9
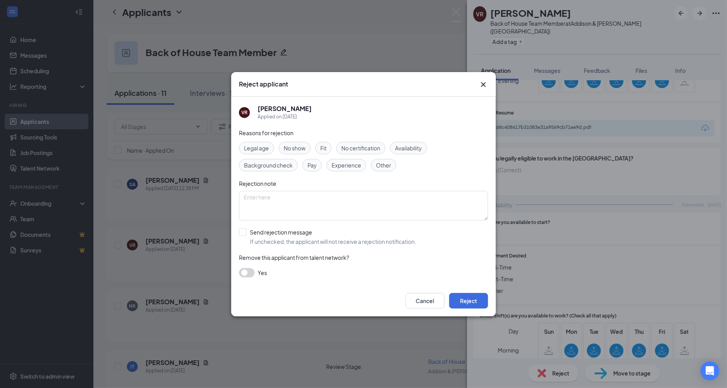
click at [416, 151] on span "Availability" at bounding box center [408, 148] width 27 height 9
click at [468, 295] on button "Reject" at bounding box center [468, 301] width 39 height 16
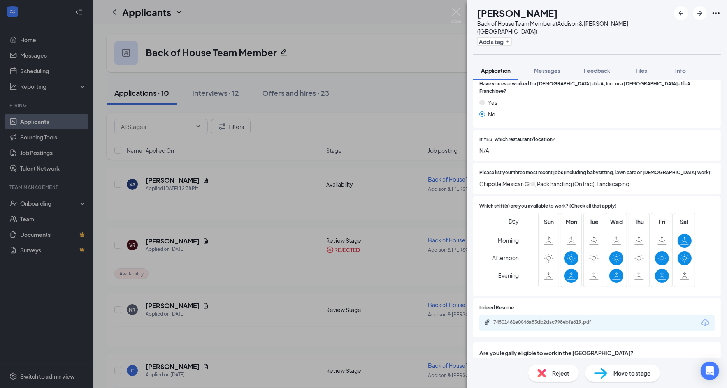
scroll to position [218, 0]
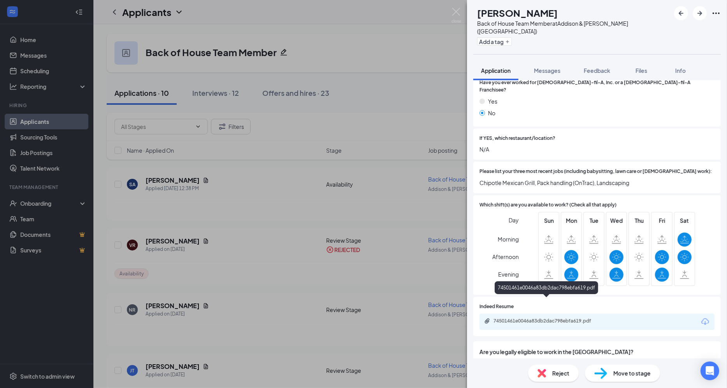
click at [572, 317] on div "74501461e0046a83db2dac798ebfa619.pdf" at bounding box center [547, 320] width 109 height 6
click at [556, 371] on span "Reject" at bounding box center [560, 372] width 17 height 9
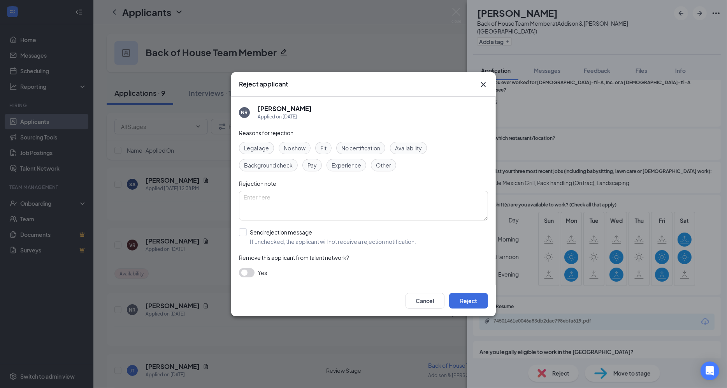
click at [419, 149] on span "Availability" at bounding box center [408, 148] width 27 height 9
click at [464, 301] on button "Reject" at bounding box center [468, 301] width 39 height 16
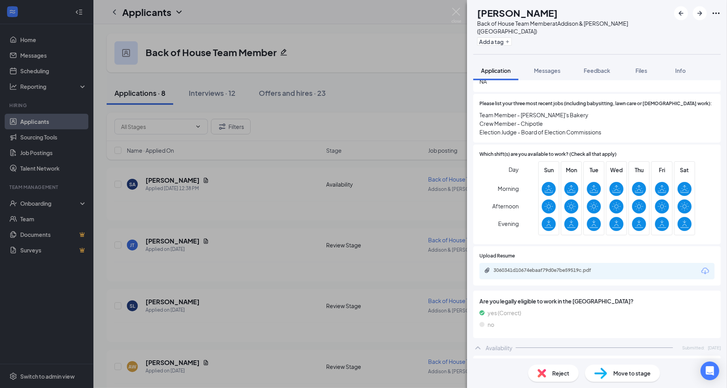
scroll to position [309, 0]
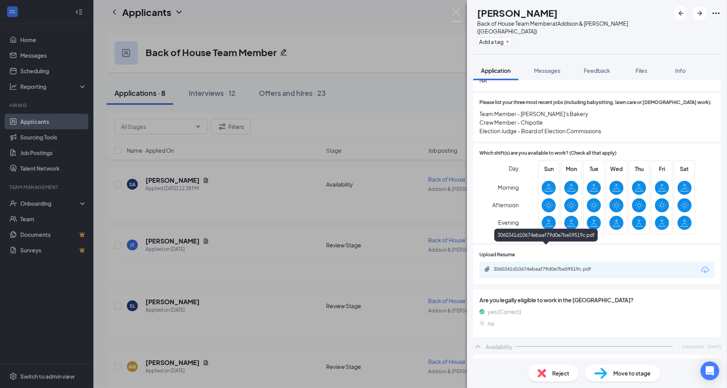
click at [602, 261] on div "3060341d10674ebaaf79d0e7be59519c.pdf" at bounding box center [596, 269] width 235 height 16
click at [610, 261] on div "3060341d10674ebaaf79d0e7be59519c.pdf" at bounding box center [596, 269] width 235 height 16
click at [594, 266] on div "3060341d10674ebaaf79d0e7be59519c.pdf" at bounding box center [547, 269] width 109 height 6
click at [605, 377] on img at bounding box center [600, 372] width 13 height 11
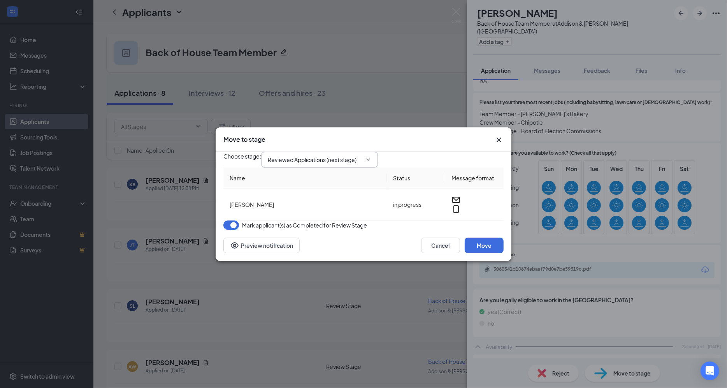
click at [371, 156] on icon "ChevronDown" at bounding box center [368, 159] width 6 height 6
click at [340, 155] on input "Reviewed Applications (next stage)" at bounding box center [315, 159] width 94 height 9
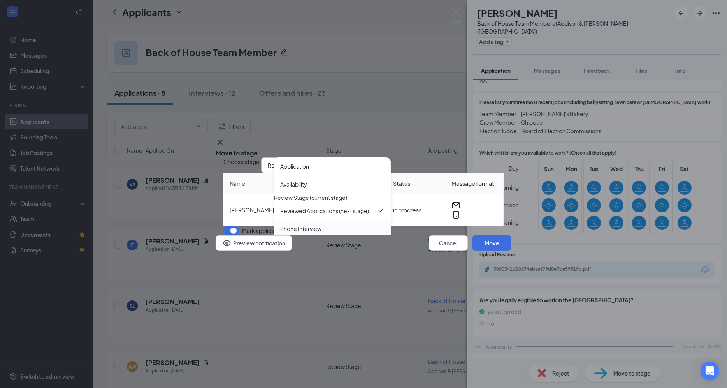
click at [309, 224] on div "Phone Interview" at bounding box center [300, 228] width 41 height 9
type input "Phone Interview"
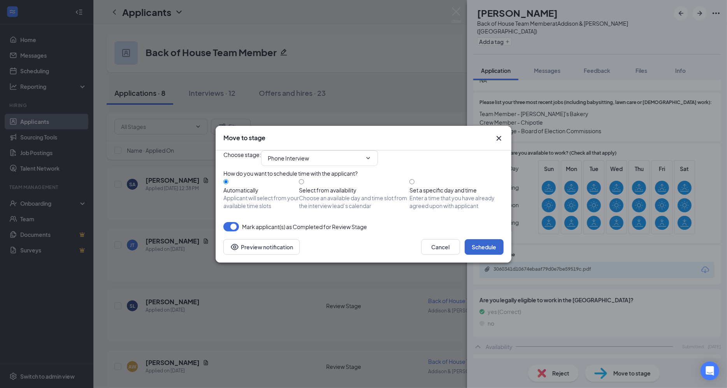
click at [488, 254] on button "Schedule" at bounding box center [484, 247] width 39 height 16
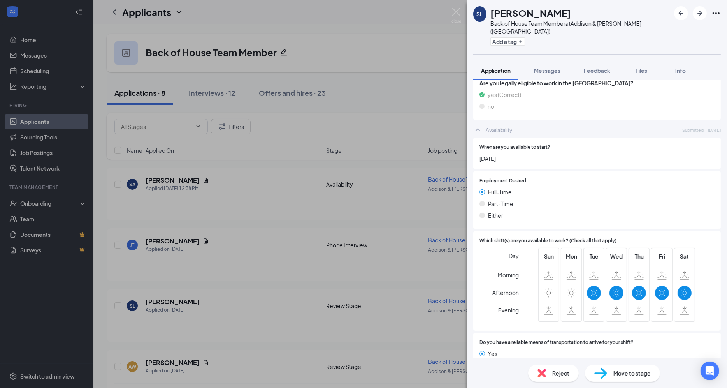
scroll to position [465, 0]
click at [556, 375] on span "Reject" at bounding box center [560, 372] width 17 height 9
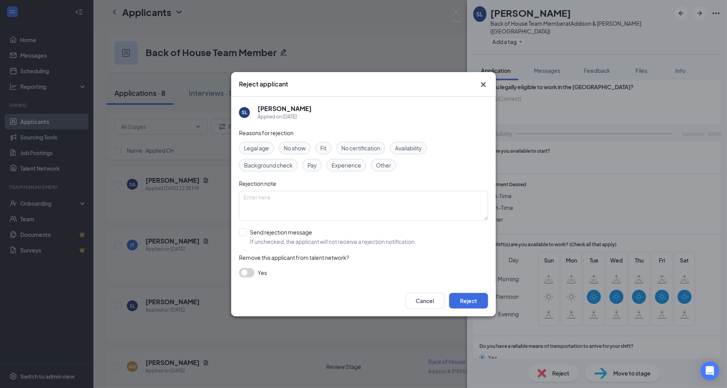
click at [423, 159] on div "Legal age No show Fit No certification Availability Background check Pay Experi…" at bounding box center [363, 157] width 249 height 30
click at [422, 145] on span "Availability" at bounding box center [408, 148] width 27 height 9
click at [470, 299] on button "Reject" at bounding box center [468, 301] width 39 height 16
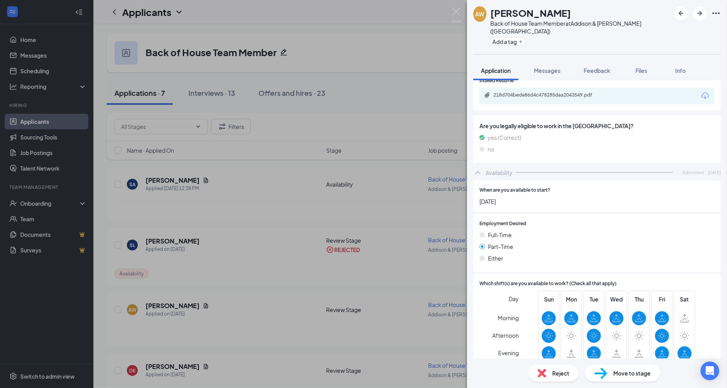
scroll to position [462, 0]
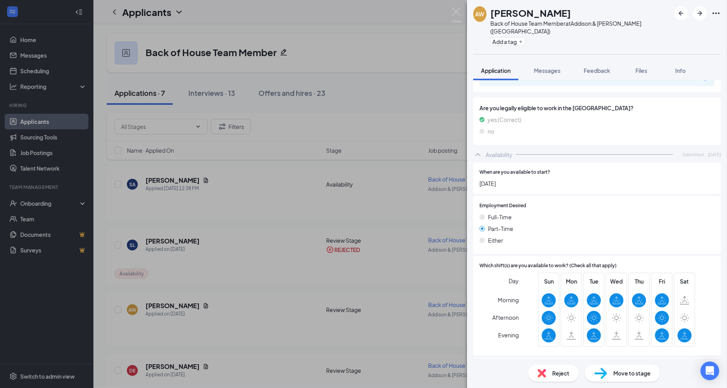
click at [559, 375] on span "Reject" at bounding box center [560, 372] width 17 height 9
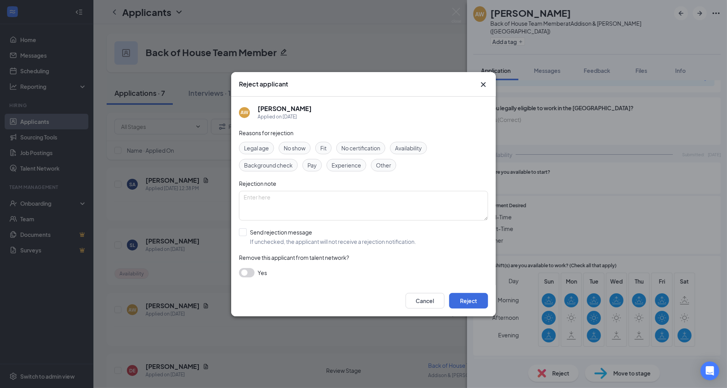
click at [417, 144] on span "Availability" at bounding box center [408, 148] width 27 height 9
click at [477, 294] on button "Reject" at bounding box center [468, 301] width 39 height 16
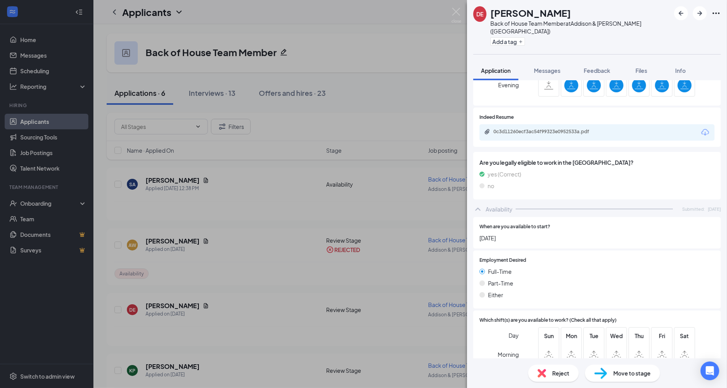
scroll to position [412, 0]
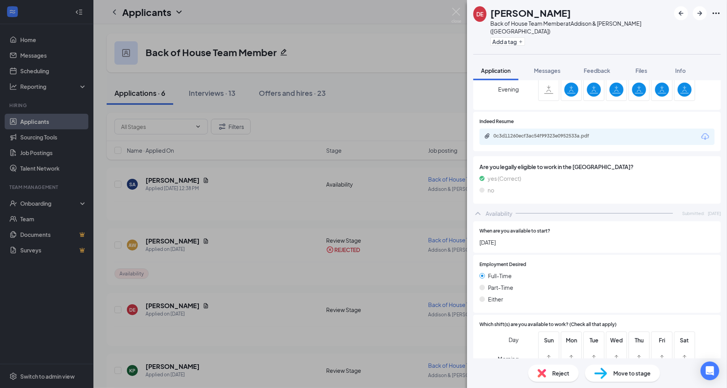
click at [576, 133] on div "0c3d11260ecf3ac54f99323e0952533a.pdf" at bounding box center [547, 136] width 109 height 6
click at [552, 374] on span "Reject" at bounding box center [560, 372] width 17 height 9
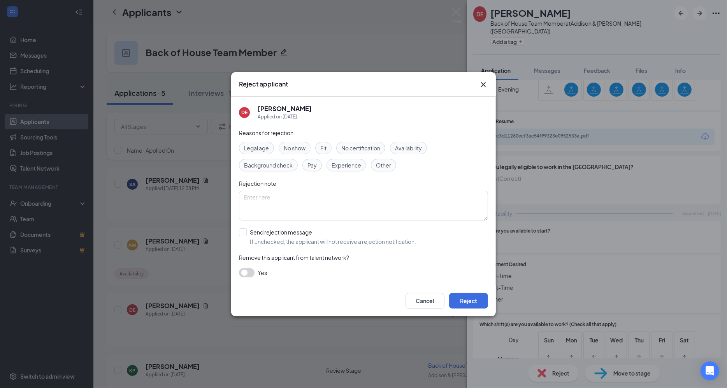
click at [413, 150] on span "Availability" at bounding box center [408, 148] width 27 height 9
click at [479, 291] on div "Cancel Reject" at bounding box center [363, 300] width 265 height 31
click at [478, 301] on button "Reject" at bounding box center [468, 301] width 39 height 16
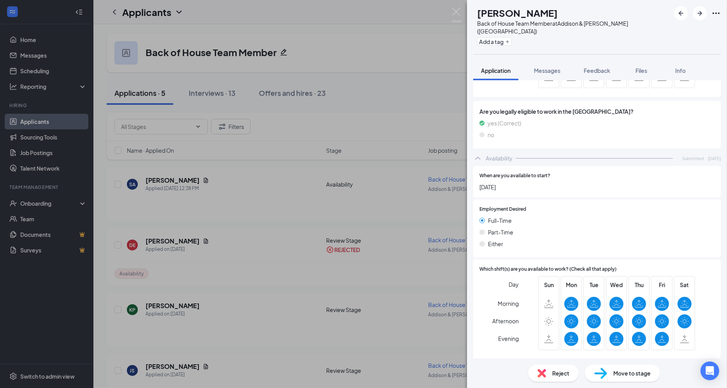
scroll to position [414, 0]
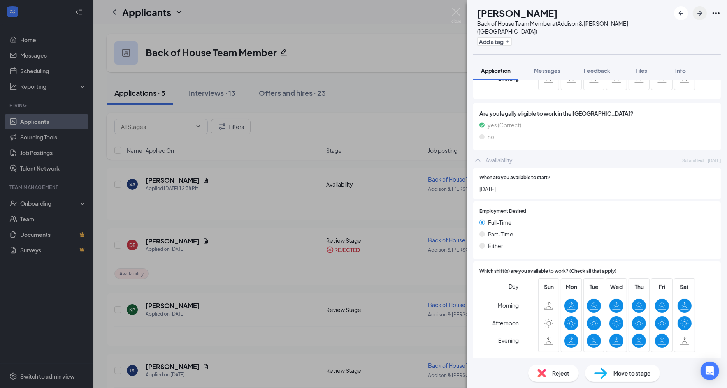
click at [699, 12] on icon "ArrowRight" at bounding box center [699, 13] width 9 height 9
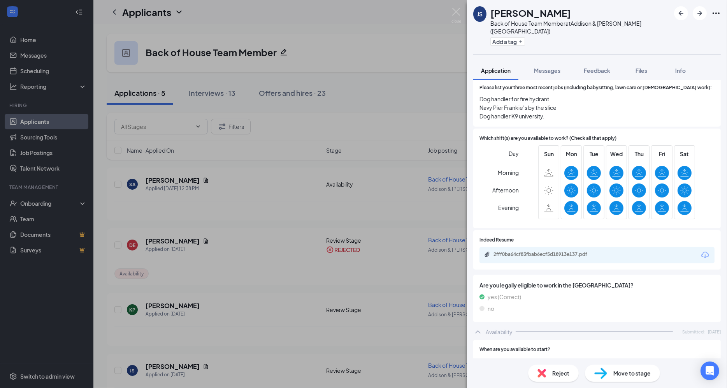
scroll to position [284, 0]
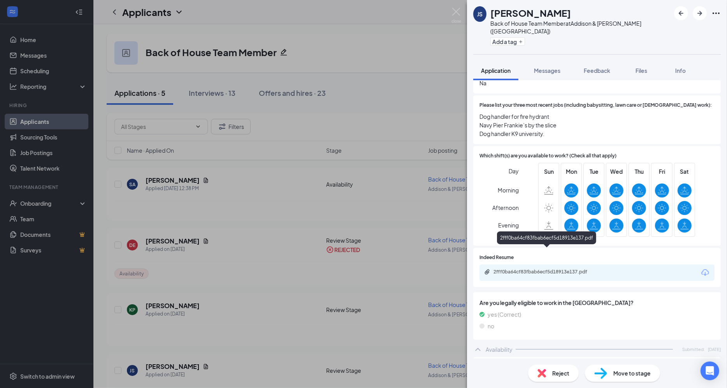
click at [568, 268] on div "2fff0ba64cf83fbab6ecf5d18913e137.pdf" at bounding box center [547, 271] width 109 height 6
click at [564, 370] on span "Reject" at bounding box center [560, 372] width 17 height 9
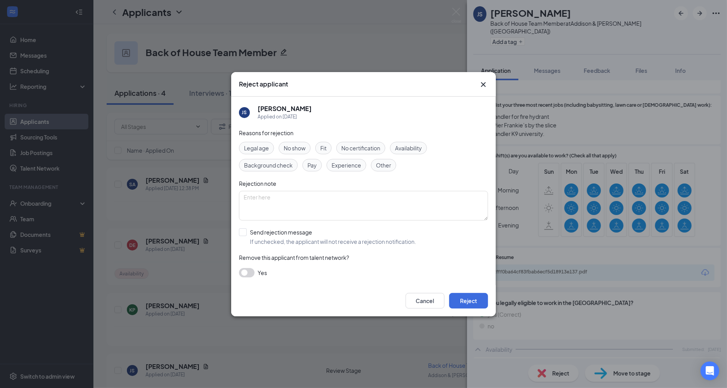
click at [352, 161] on span "Experience" at bounding box center [346, 165] width 30 height 9
click at [469, 299] on button "Reject" at bounding box center [468, 301] width 39 height 16
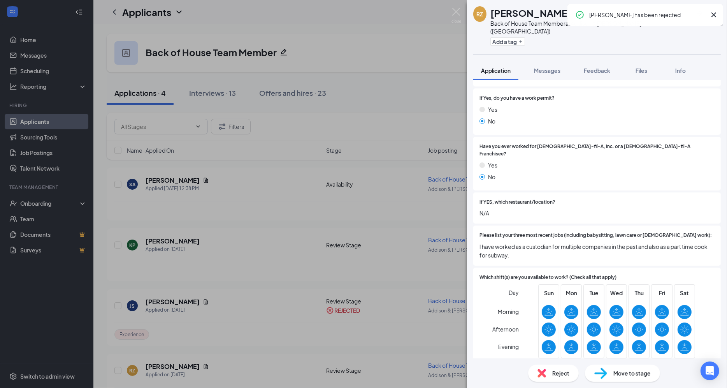
scroll to position [258, 0]
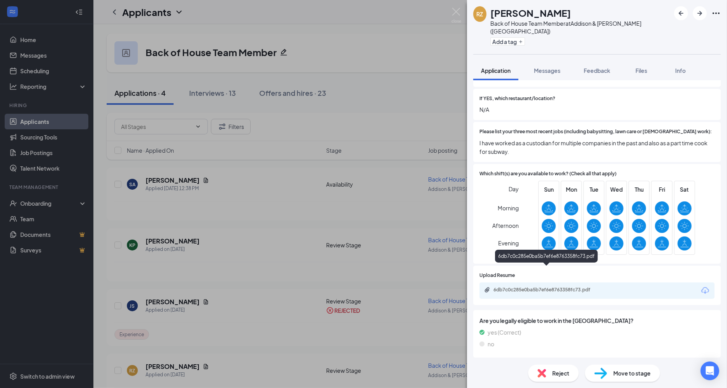
click at [546, 286] on div "6db7c0c285e0ba5b7ef6e8763358fc73.pdf" at bounding box center [547, 289] width 109 height 6
click at [562, 373] on span "Reject" at bounding box center [560, 372] width 17 height 9
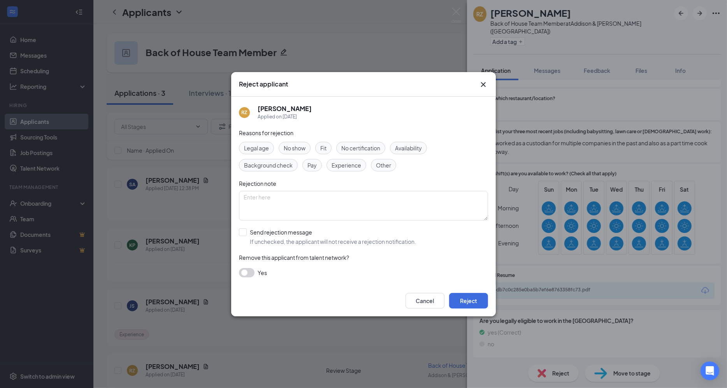
click at [341, 165] on span "Experience" at bounding box center [346, 165] width 30 height 9
click at [468, 300] on button "Reject" at bounding box center [468, 301] width 39 height 16
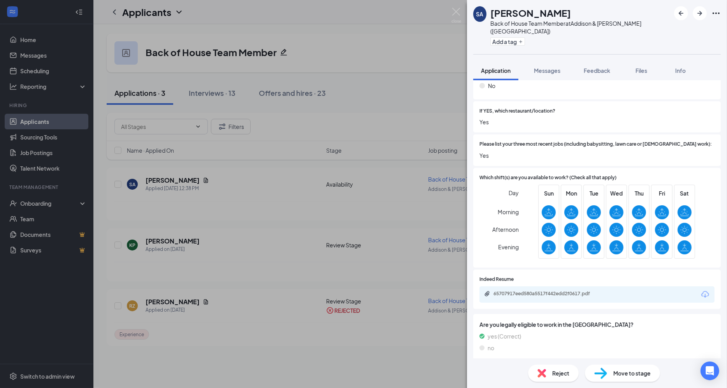
scroll to position [245, 0]
click at [606, 291] on div "65707917eed580a5517f442edd2f0617.pdf" at bounding box center [547, 294] width 126 height 6
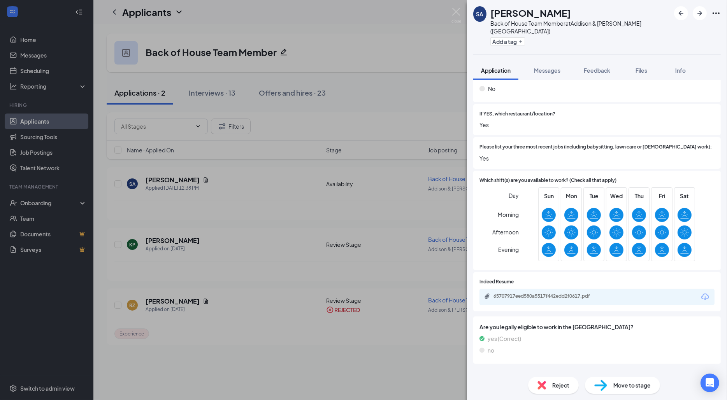
scroll to position [230, 0]
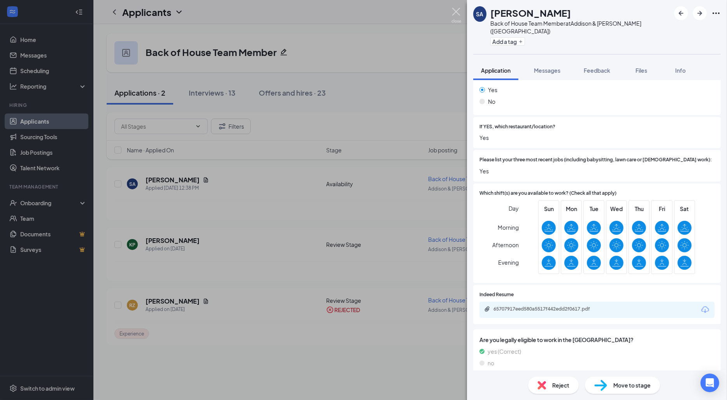
click at [456, 17] on img at bounding box center [456, 15] width 10 height 15
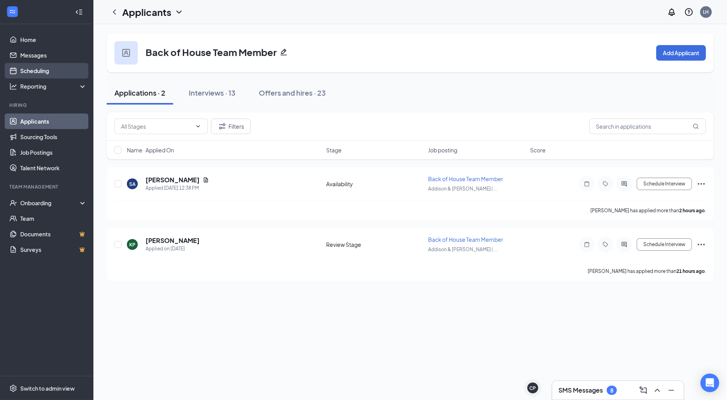
click at [42, 74] on link "Scheduling" at bounding box center [53, 71] width 67 height 16
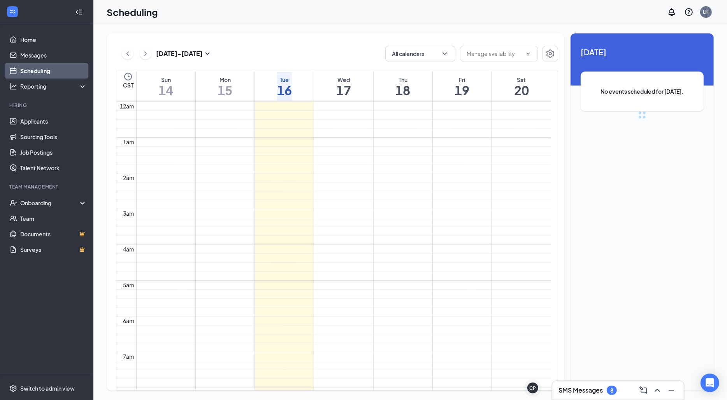
scroll to position [382, 0]
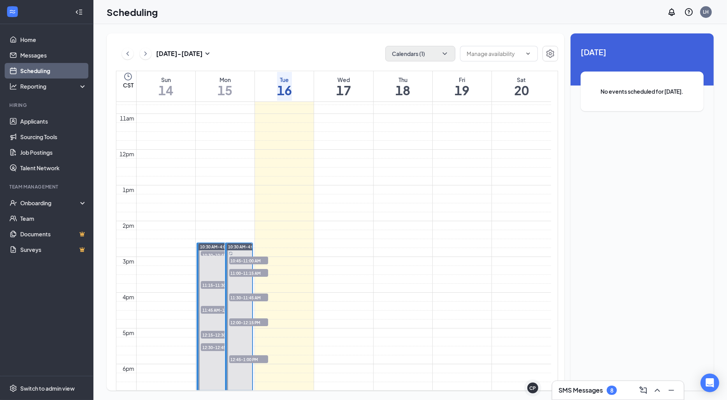
click at [445, 51] on icon "ChevronDown" at bounding box center [445, 54] width 8 height 8
click at [396, 139] on div at bounding box center [395, 139] width 8 height 8
click at [396, 139] on input "[PERSON_NAME]" at bounding box center [418, 139] width 55 height 8
click at [395, 141] on div at bounding box center [395, 139] width 8 height 8
click at [395, 141] on input "[PERSON_NAME]" at bounding box center [418, 139] width 55 height 8
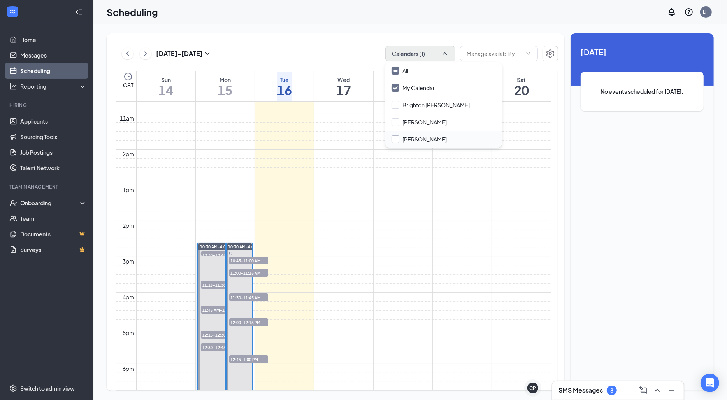
click at [411, 140] on div "[PERSON_NAME]" at bounding box center [424, 139] width 44 height 8
click at [411, 140] on input "[PERSON_NAME]" at bounding box center [418, 139] width 55 height 8
click at [401, 140] on label "[PERSON_NAME]" at bounding box center [418, 139] width 55 height 8
click at [401, 140] on input "[PERSON_NAME]" at bounding box center [418, 139] width 55 height 8
click at [396, 142] on div at bounding box center [395, 139] width 8 height 8
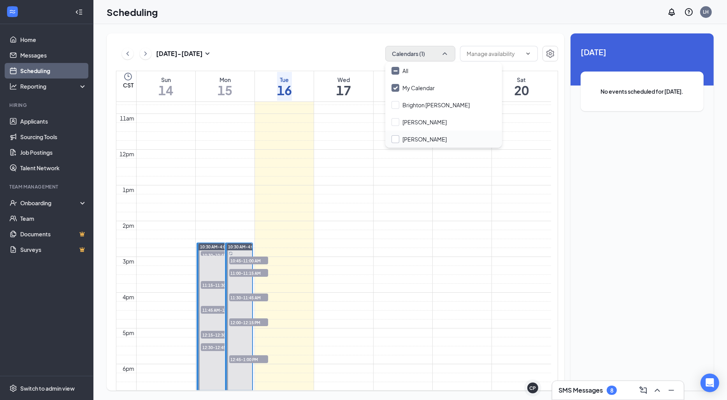
click at [396, 142] on input "[PERSON_NAME]" at bounding box center [418, 139] width 55 height 8
click at [395, 141] on div at bounding box center [395, 139] width 8 height 8
click at [395, 141] on input "[PERSON_NAME]" at bounding box center [418, 139] width 55 height 8
click at [395, 141] on div at bounding box center [395, 139] width 8 height 8
click at [395, 141] on input "[PERSON_NAME]" at bounding box center [418, 139] width 55 height 8
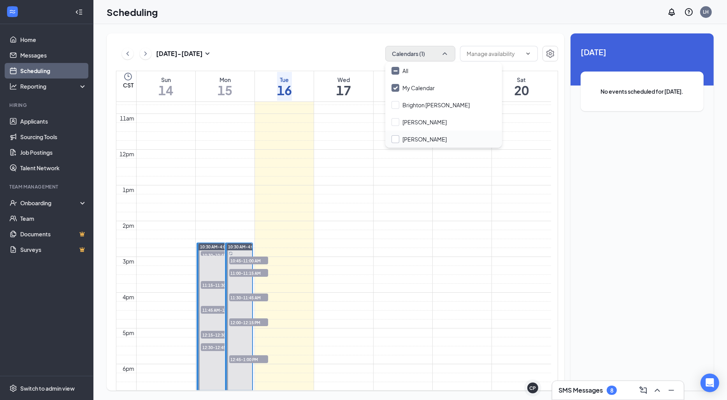
click at [394, 141] on div at bounding box center [395, 139] width 8 height 8
click at [394, 141] on input "[PERSON_NAME]" at bounding box center [418, 139] width 55 height 8
click at [414, 139] on div "[PERSON_NAME]" at bounding box center [424, 139] width 44 height 8
click at [414, 139] on input "[PERSON_NAME]" at bounding box center [418, 139] width 55 height 8
checkbox input "false"
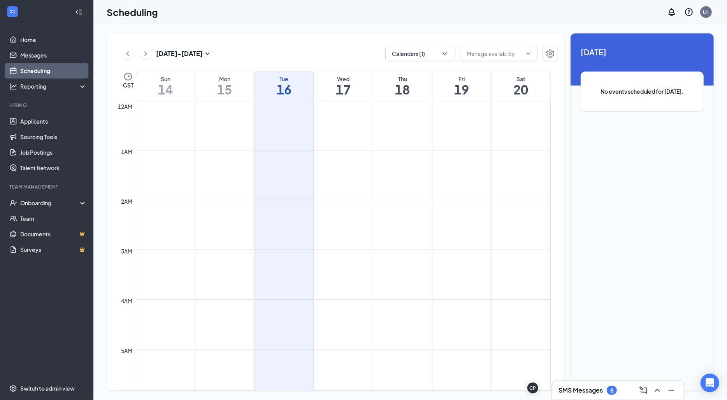
scroll to position [382, 0]
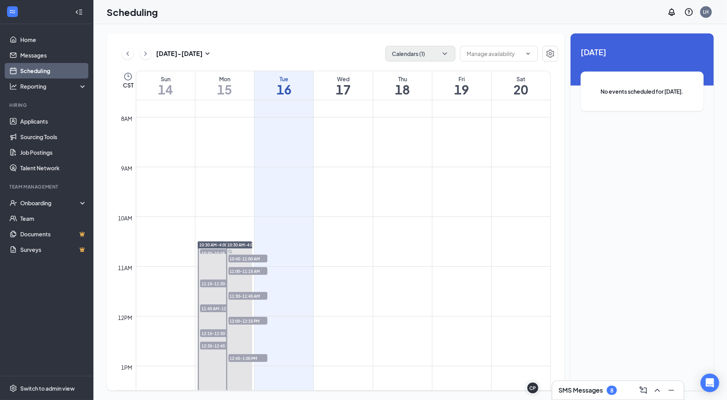
click at [443, 54] on icon "ChevronDown" at bounding box center [445, 54] width 8 height 8
click at [395, 141] on div at bounding box center [395, 139] width 8 height 8
click at [395, 141] on input "[PERSON_NAME]" at bounding box center [418, 139] width 55 height 8
click at [414, 134] on div "[PERSON_NAME]" at bounding box center [443, 139] width 117 height 17
checkbox input "true"
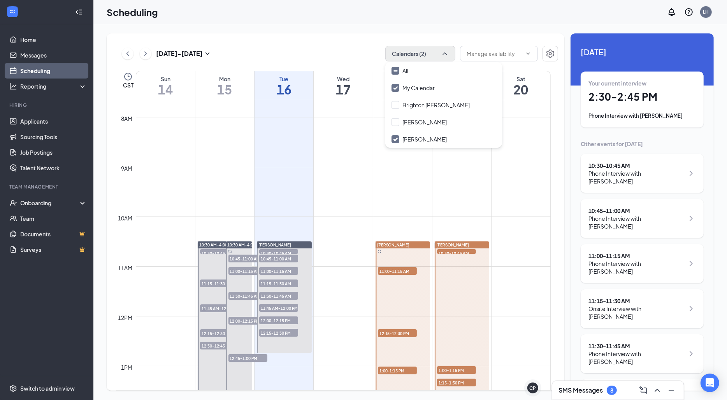
click at [351, 53] on div "Sep 14 - Sep 20 Calendars (2)" at bounding box center [337, 54] width 442 height 16
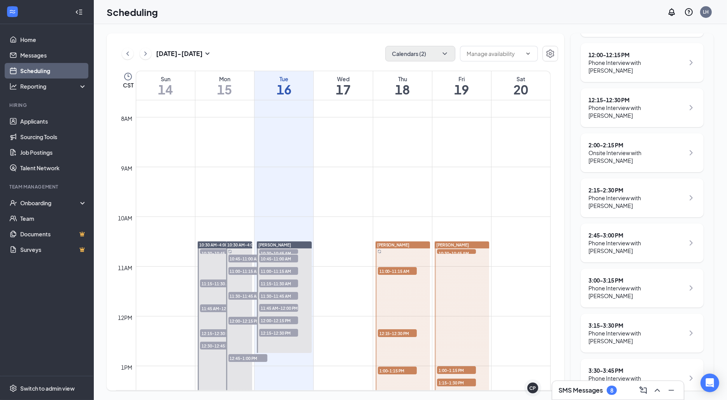
scroll to position [383, 0]
click at [657, 238] on div "Phone Interview with [PERSON_NAME]" at bounding box center [636, 246] width 96 height 16
click at [656, 238] on div "Phone Interview with [PERSON_NAME]" at bounding box center [636, 246] width 96 height 16
click at [686, 237] on icon "ChevronRight" at bounding box center [690, 241] width 9 height 9
click at [615, 238] on div "Phone Interview with [PERSON_NAME]" at bounding box center [636, 246] width 96 height 16
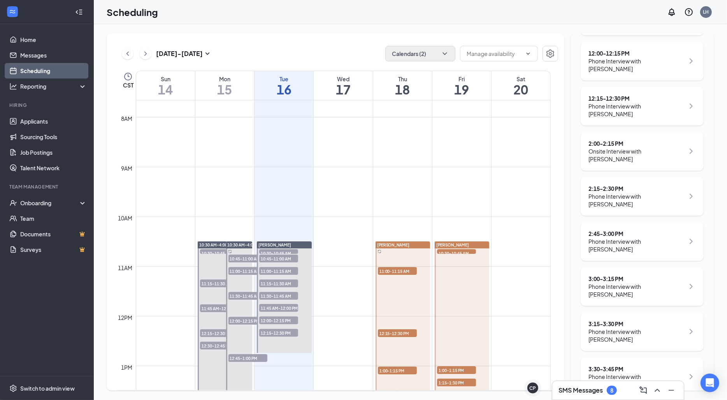
click at [615, 238] on div "Phone Interview with [PERSON_NAME]" at bounding box center [636, 246] width 96 height 16
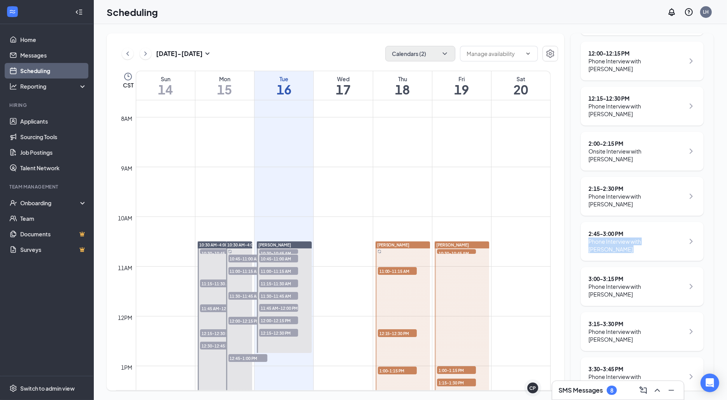
click at [615, 238] on div "Phone Interview with [PERSON_NAME]" at bounding box center [636, 246] width 96 height 16
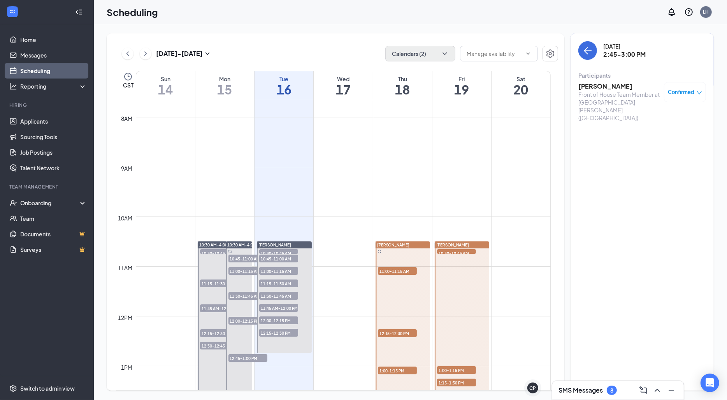
click at [594, 85] on h3 "Haily Miller" at bounding box center [619, 86] width 82 height 9
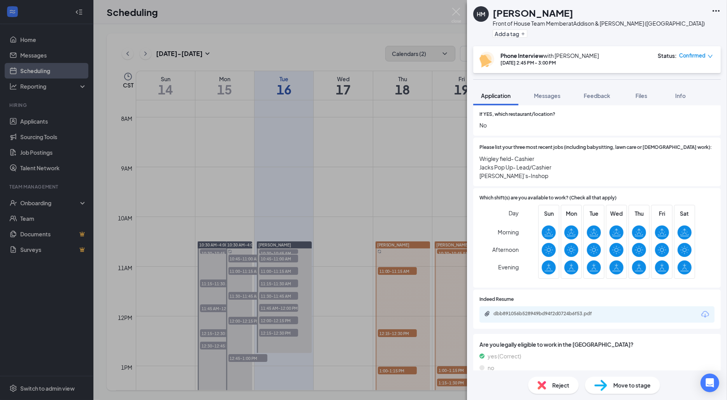
scroll to position [267, 0]
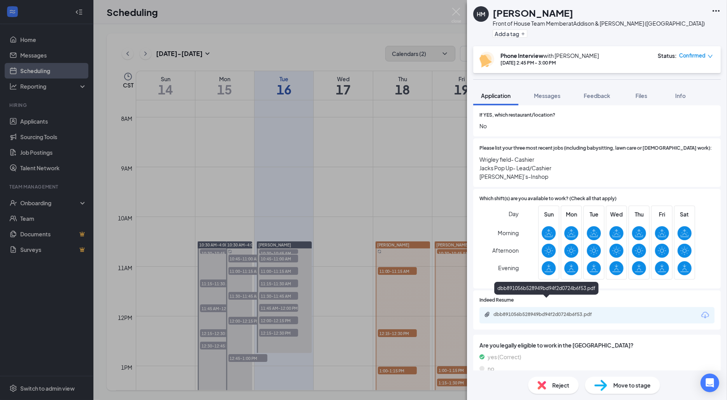
click at [545, 312] on div "dbb891056b528949bd94f2d0724b6f53.pdf" at bounding box center [547, 315] width 109 height 6
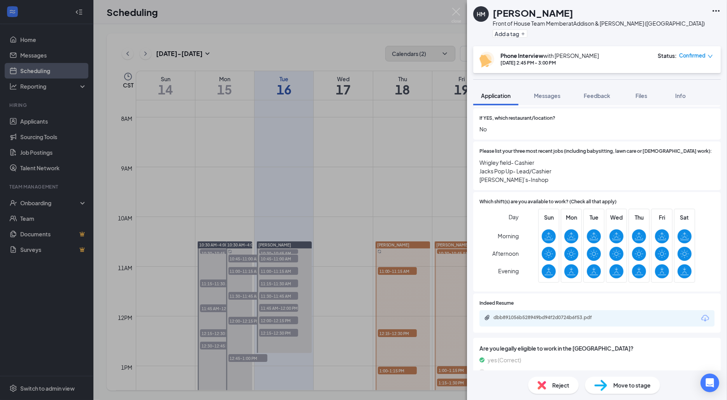
click at [608, 158] on span "Wrigley field- Cashier Jacks Pop Up- Lead/Cashier Jimmy John’s-Inshop" at bounding box center [596, 171] width 235 height 26
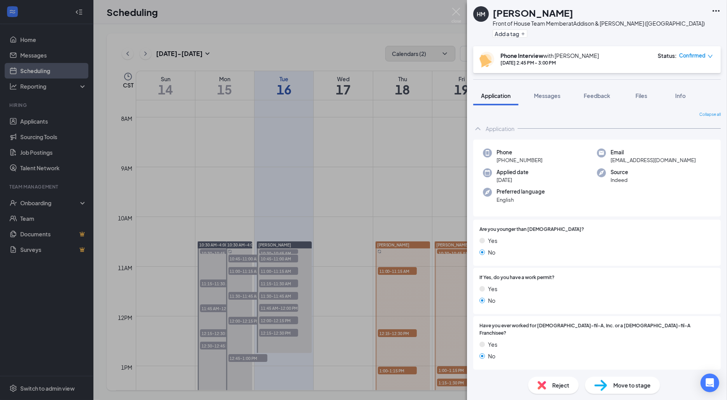
scroll to position [0, 0]
drag, startPoint x: 543, startPoint y: 15, endPoint x: 492, endPoint y: 14, distance: 51.4
click at [492, 14] on div "HM Haily Miller Front of House Team Member at Addison & Elston (IL) Add a tag" at bounding box center [588, 23] width 231 height 34
copy h1 "Haily Miller"
